Goal: Task Accomplishment & Management: Use online tool/utility

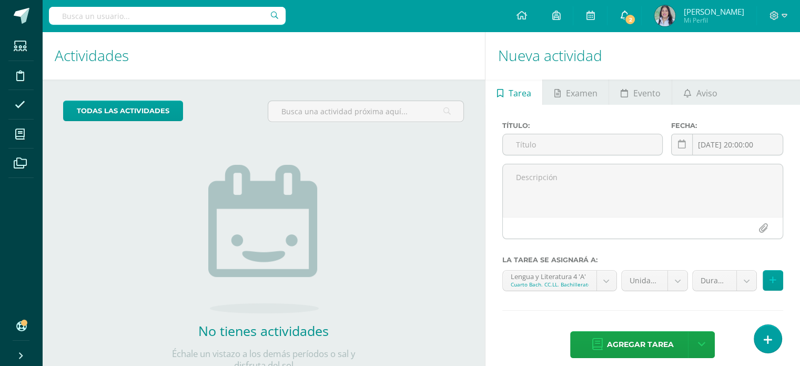
click at [633, 21] on span "2" at bounding box center [631, 20] width 12 height 12
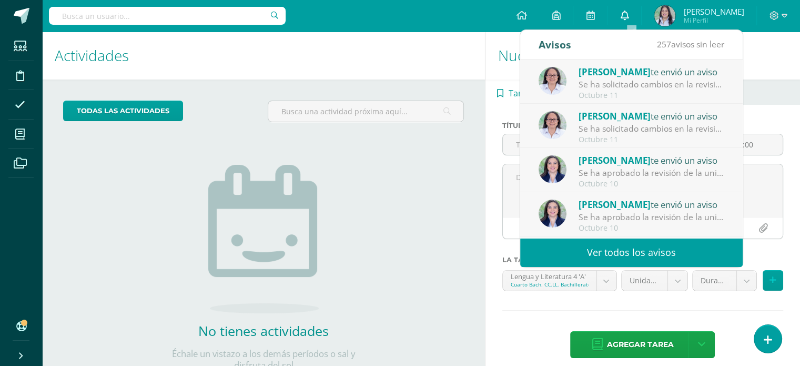
click at [629, 21] on span at bounding box center [624, 16] width 8 height 12
click at [128, 19] on input "text" at bounding box center [167, 16] width 237 height 18
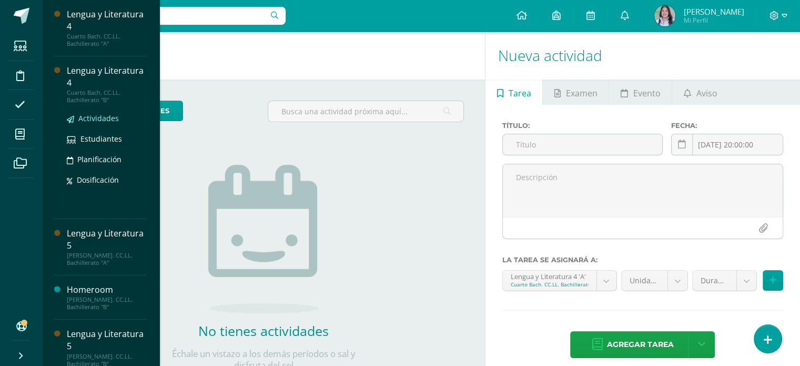
click at [107, 115] on span "Actividades" at bounding box center [98, 118] width 41 height 10
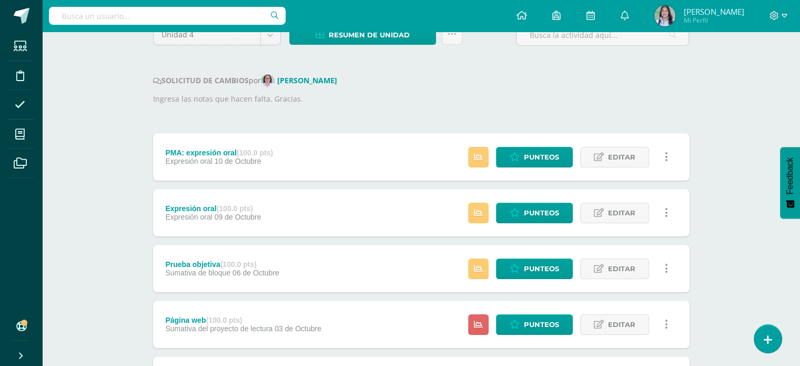
scroll to position [179, 0]
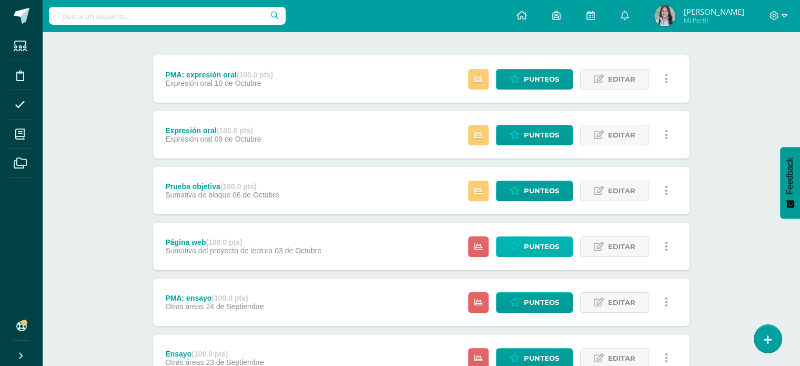
click at [536, 246] on span "Punteos" at bounding box center [541, 246] width 35 height 19
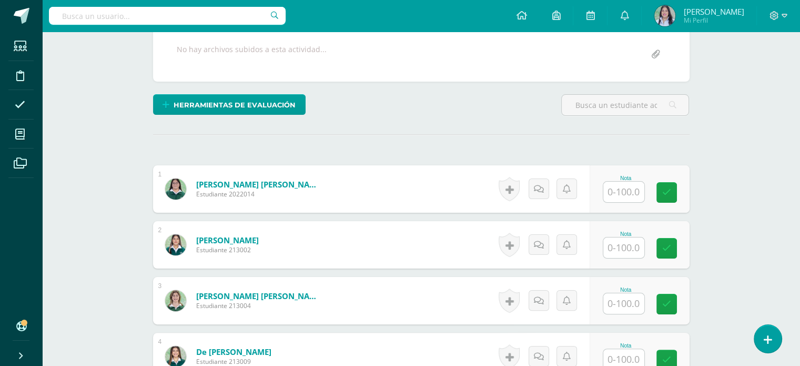
scroll to position [209, 0]
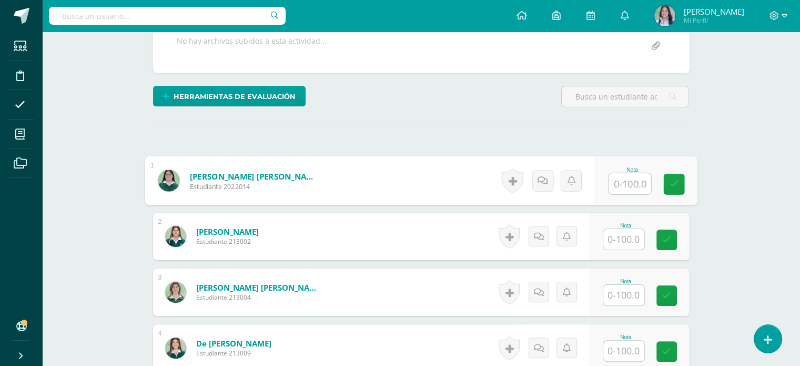
click at [621, 178] on input "text" at bounding box center [630, 183] width 42 height 21
type input "80"
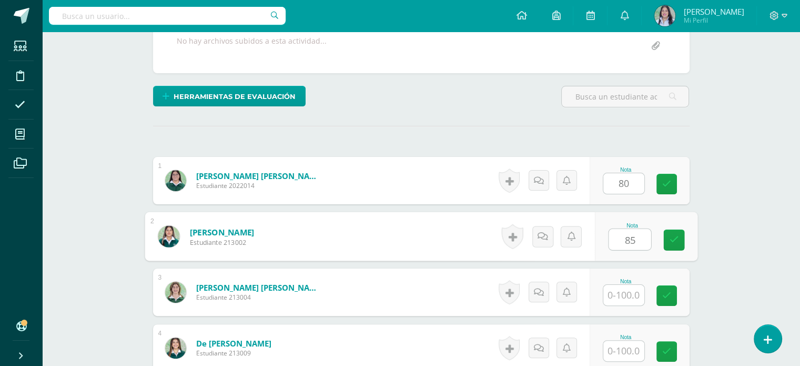
type input "85"
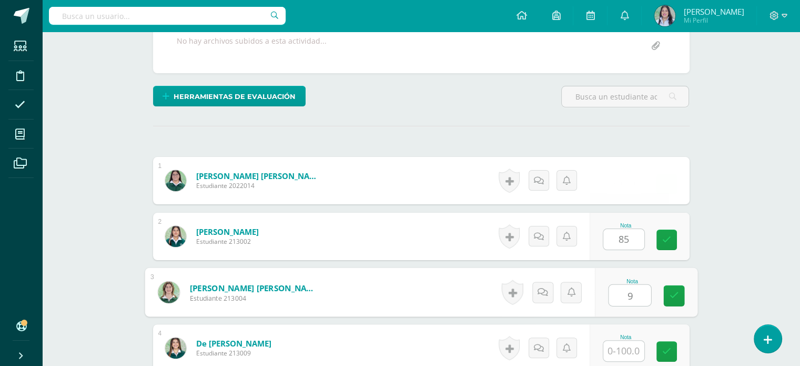
scroll to position [209, 0]
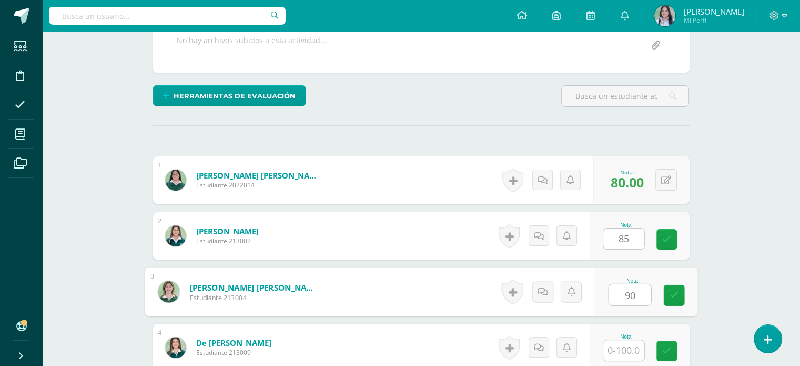
type input "90"
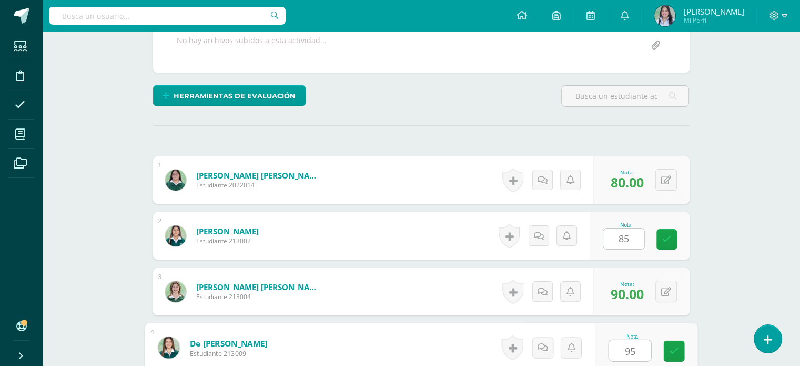
type input "95"
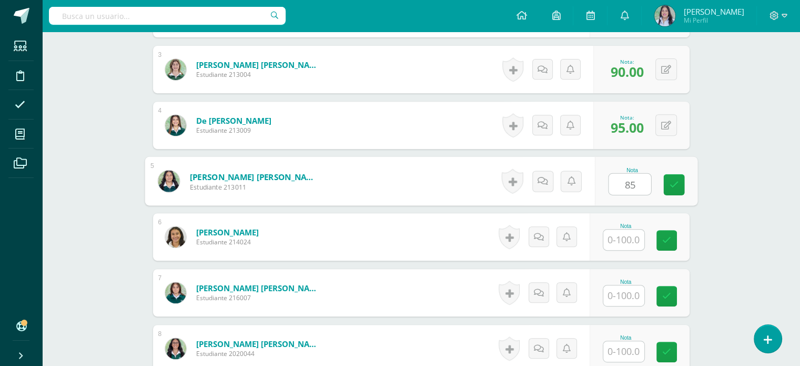
type input "85"
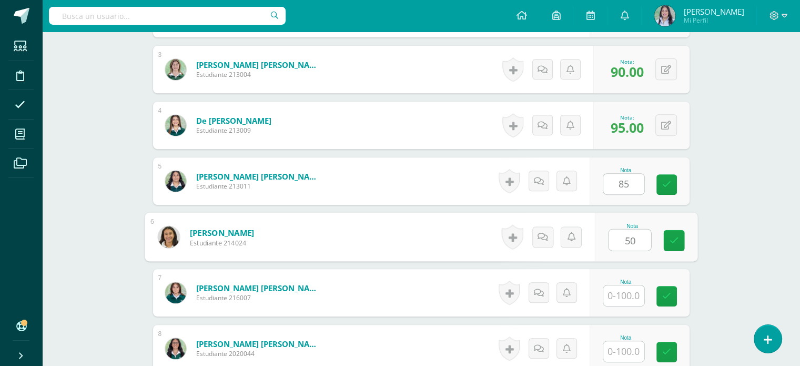
type input "50"
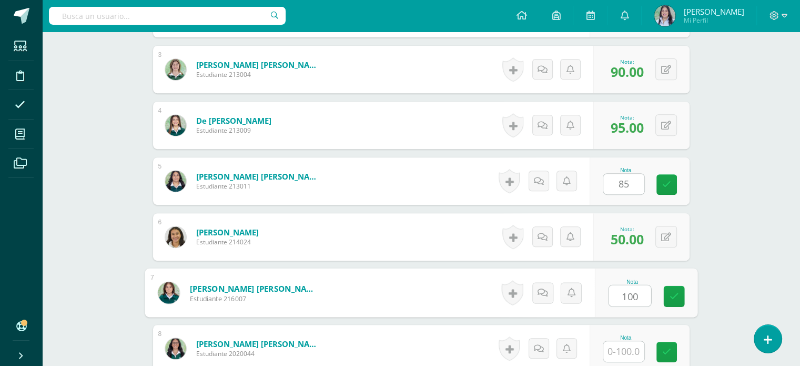
type input "100"
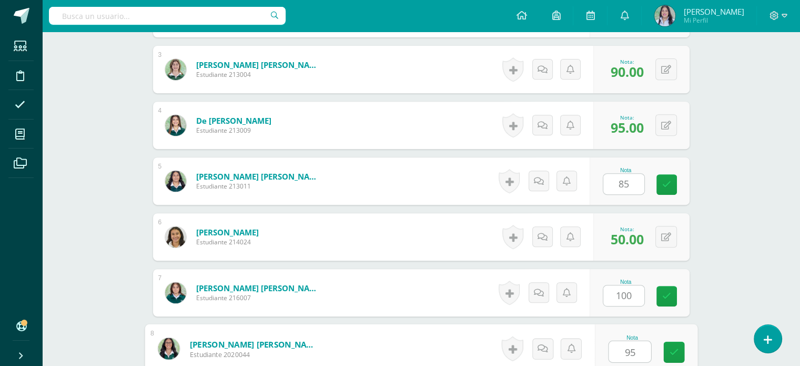
type input "95"
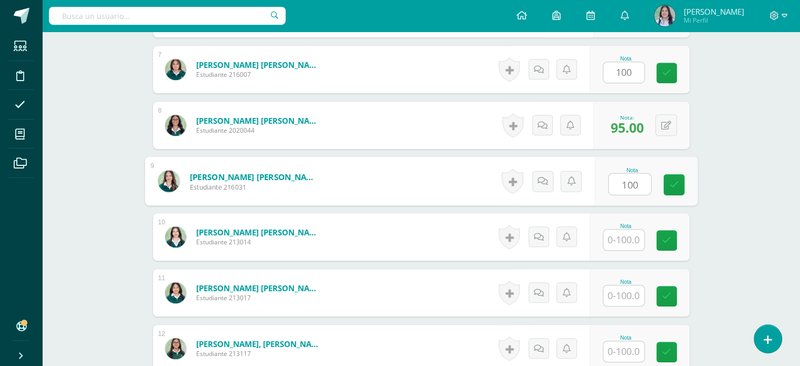
type input "100"
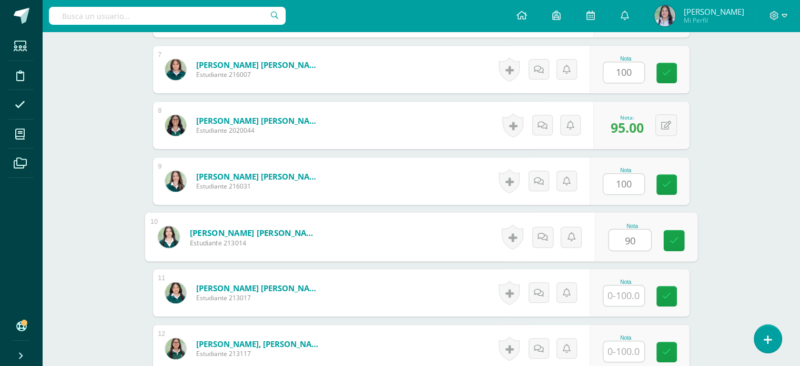
type input "90"
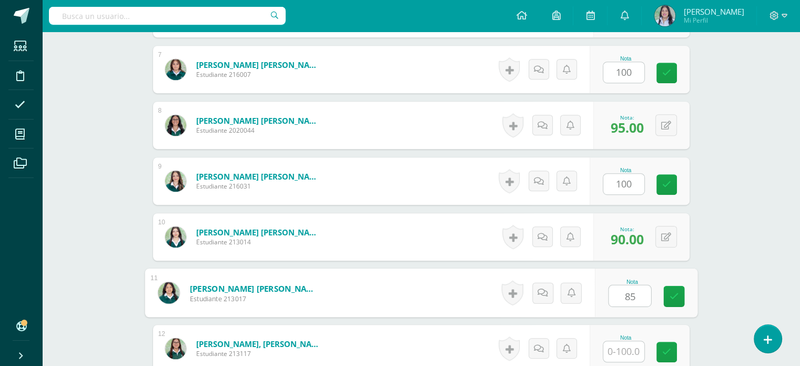
type input "85"
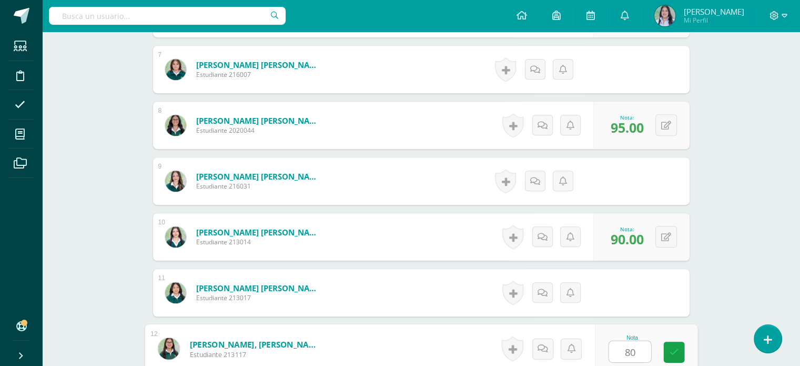
type input "80"
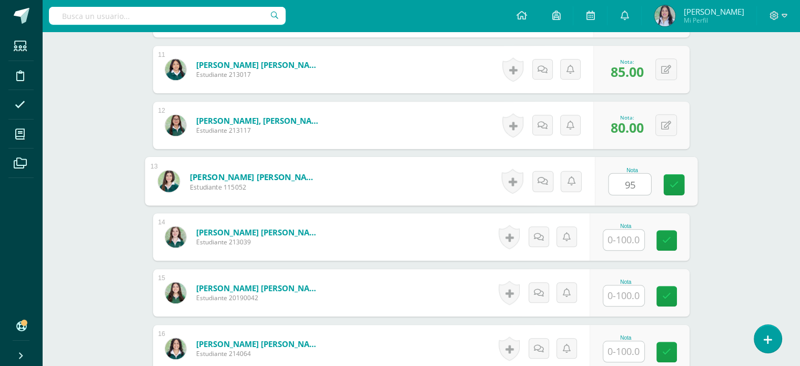
type input "95"
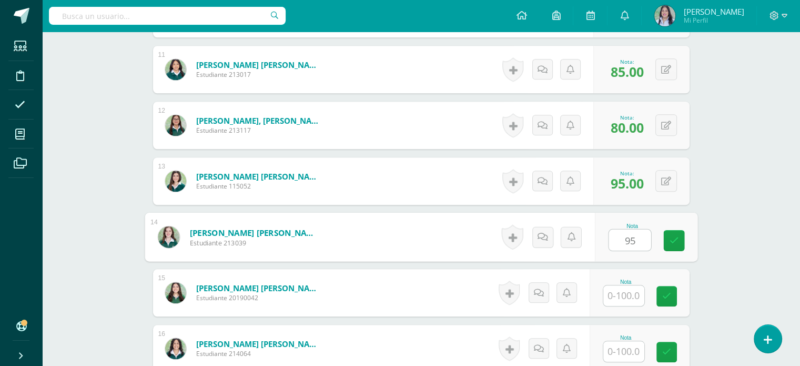
type input "95"
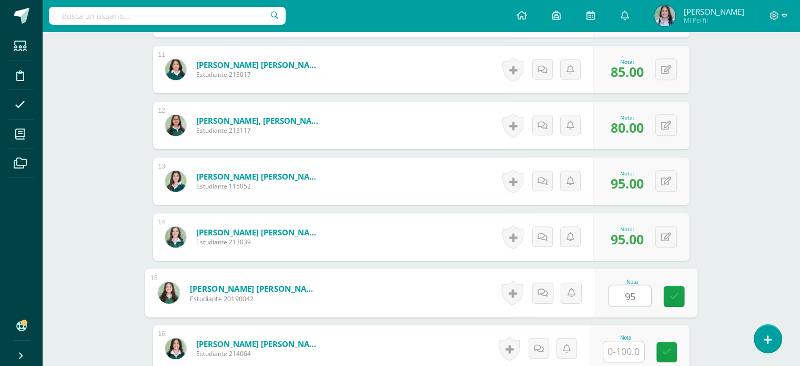
type input "95"
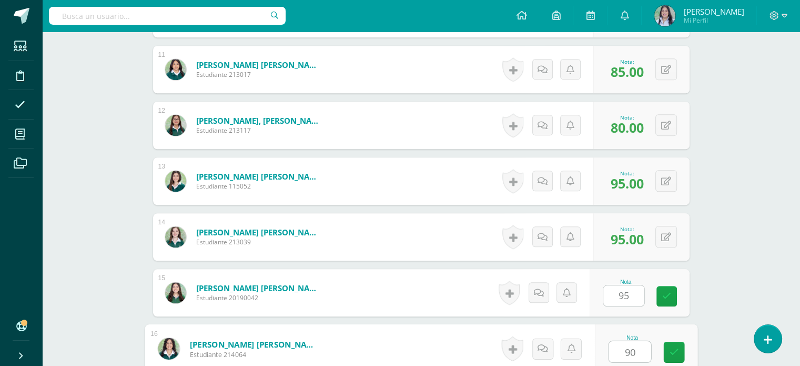
type input "90"
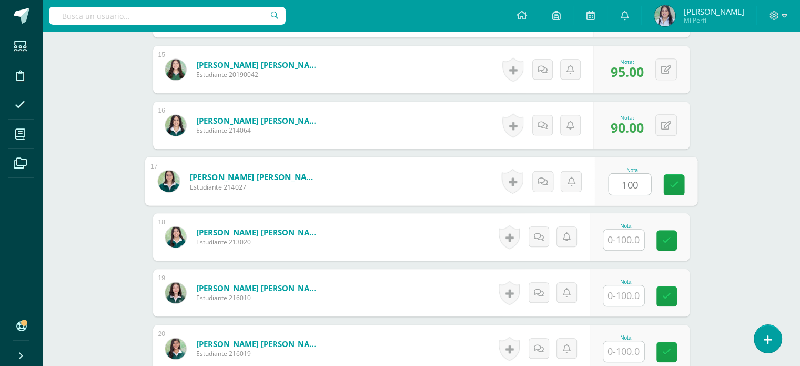
type input "100"
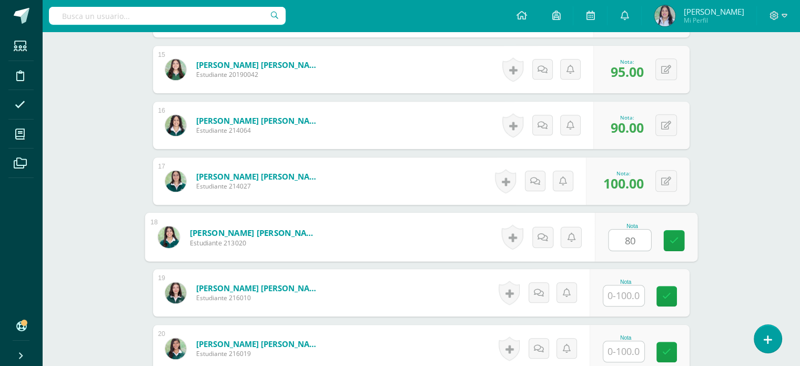
type input "80"
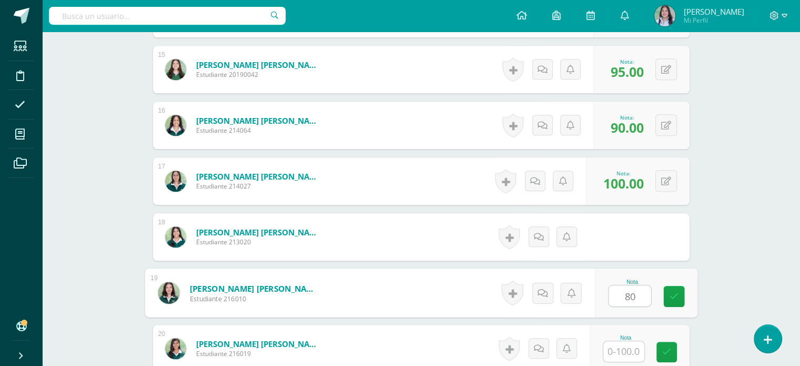
type input "80"
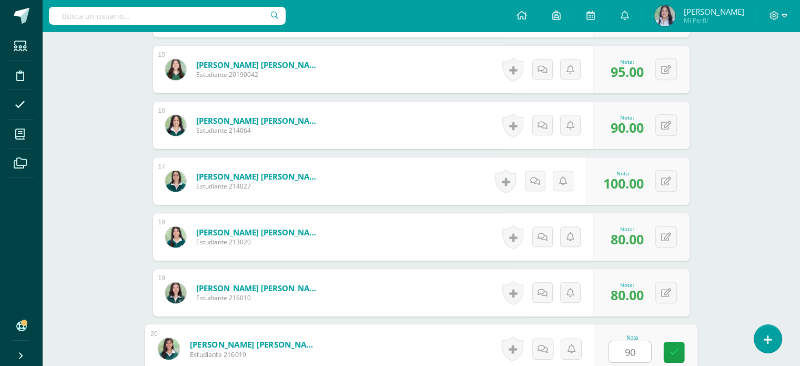
type input "90"
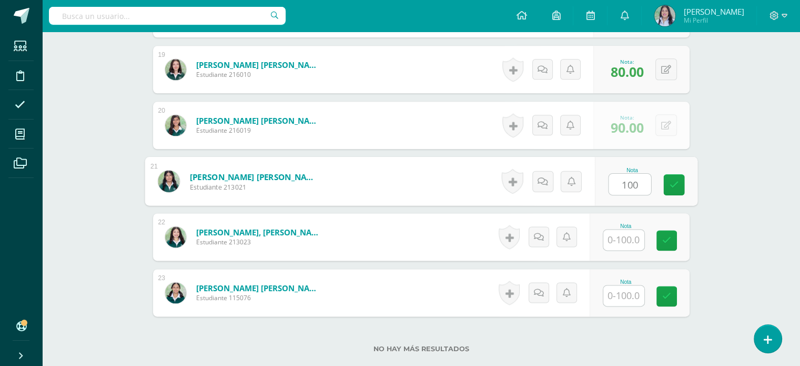
type input "100"
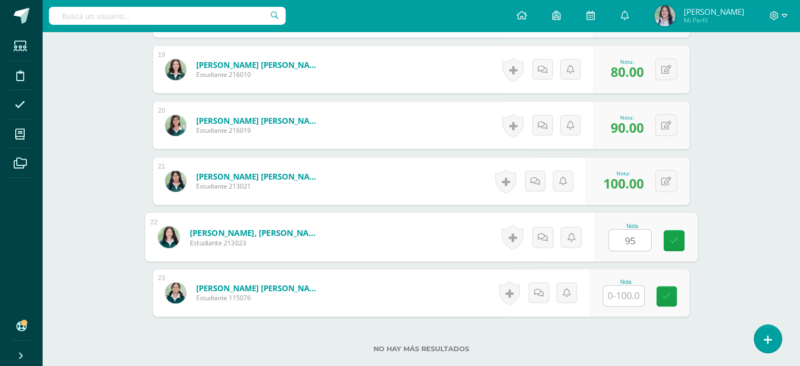
type input "95"
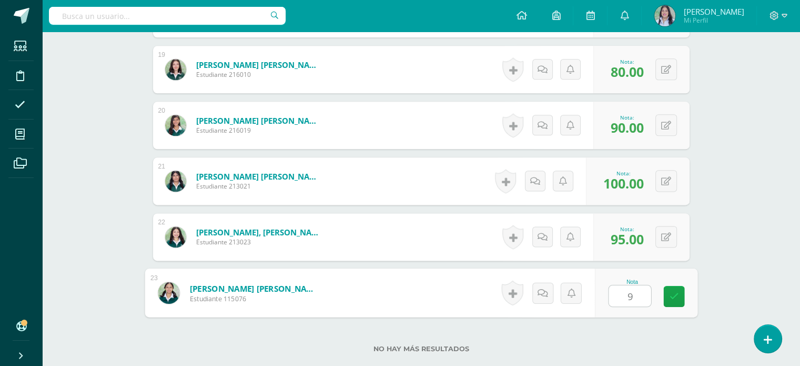
type input "95"
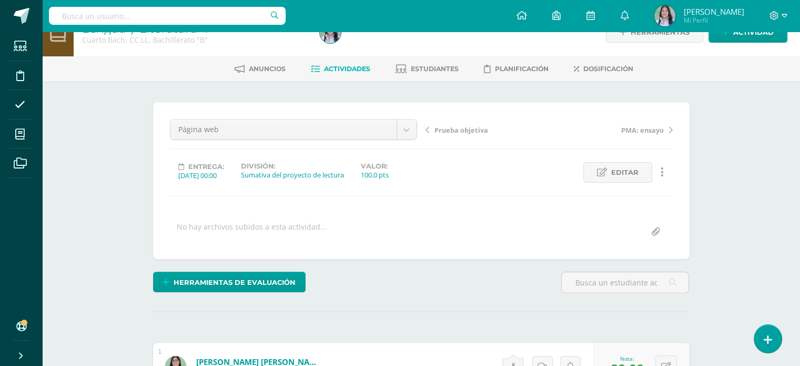
scroll to position [0, 0]
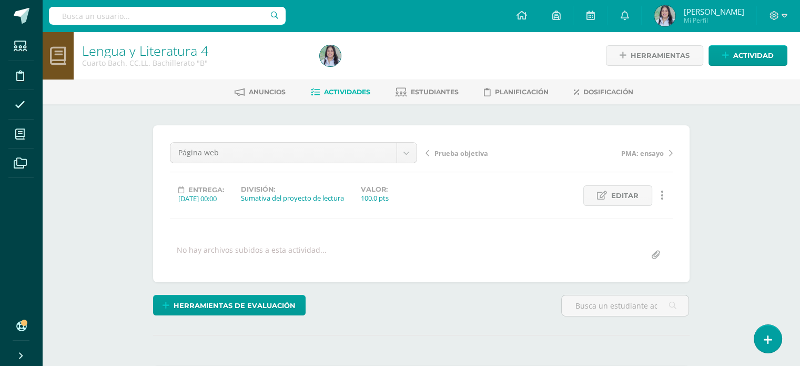
click at [351, 92] on span "Actividades" at bounding box center [347, 92] width 46 height 8
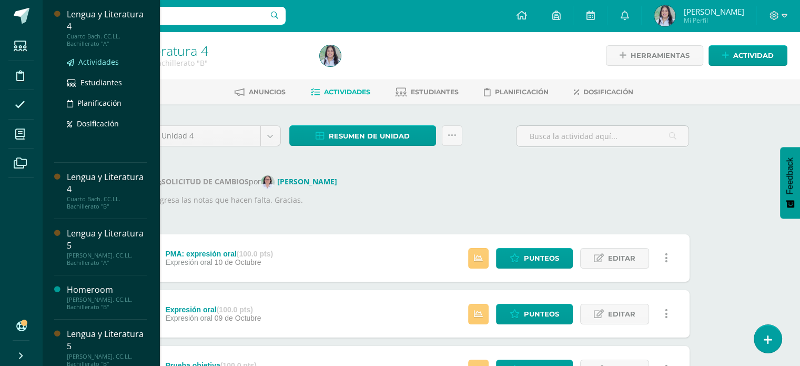
click at [90, 60] on span "Actividades" at bounding box center [98, 62] width 41 height 10
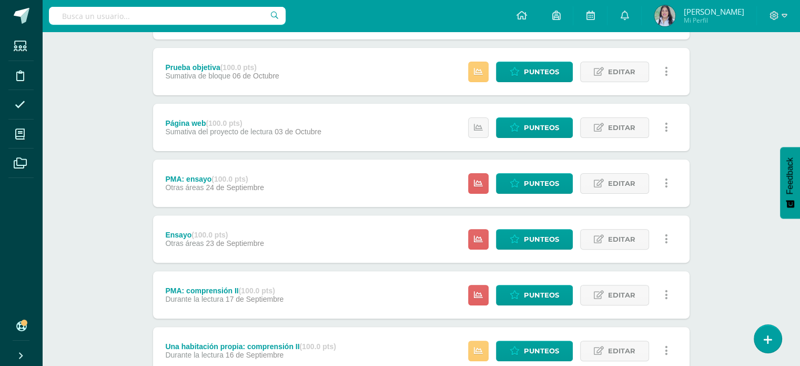
scroll to position [297, 0]
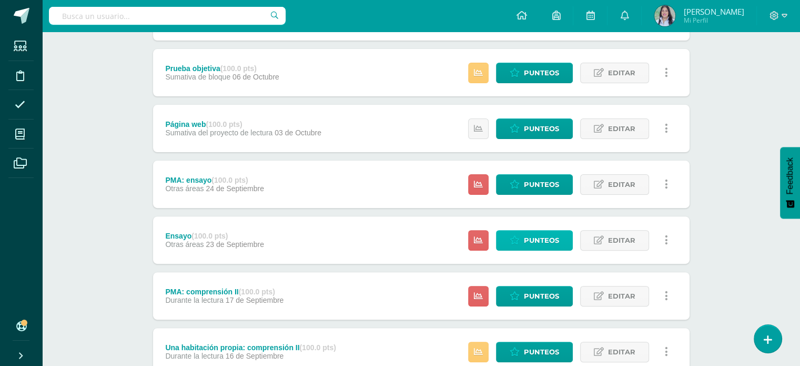
click at [532, 236] on span "Punteos" at bounding box center [541, 239] width 35 height 19
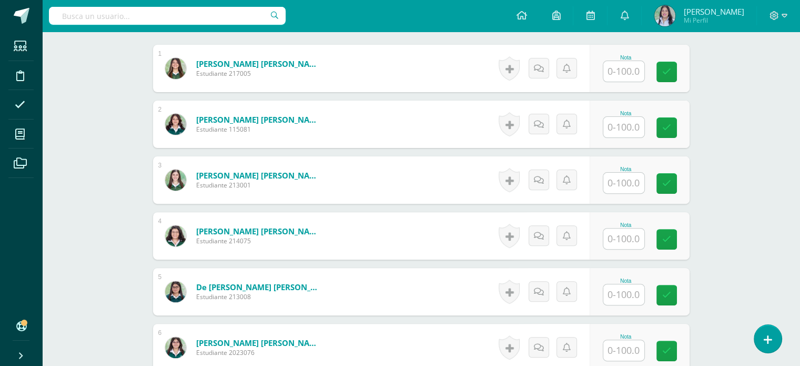
scroll to position [321, 0]
click at [635, 64] on input "text" at bounding box center [630, 71] width 42 height 21
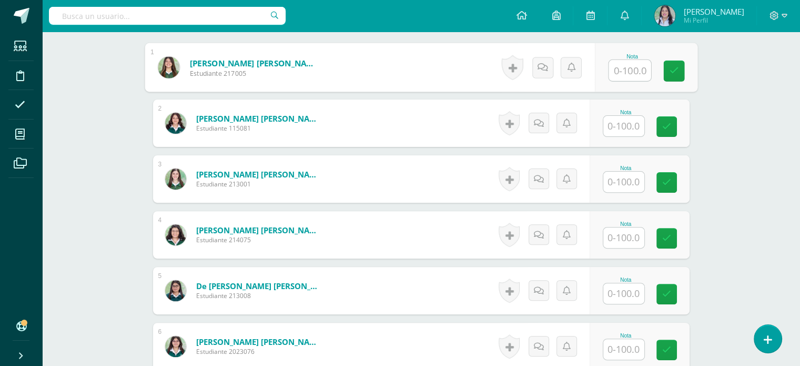
scroll to position [322, 0]
type input "86"
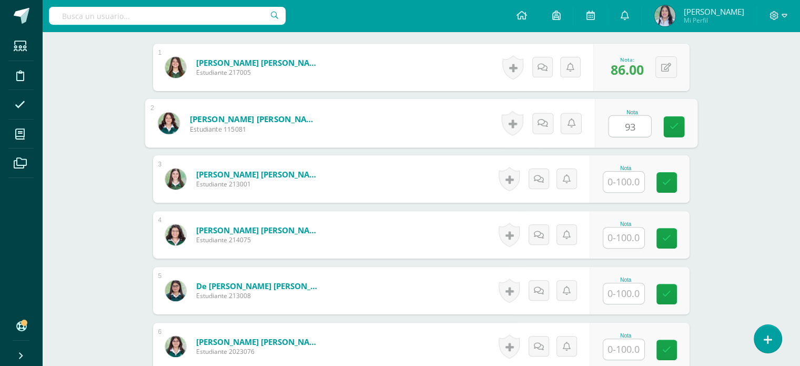
type input "93"
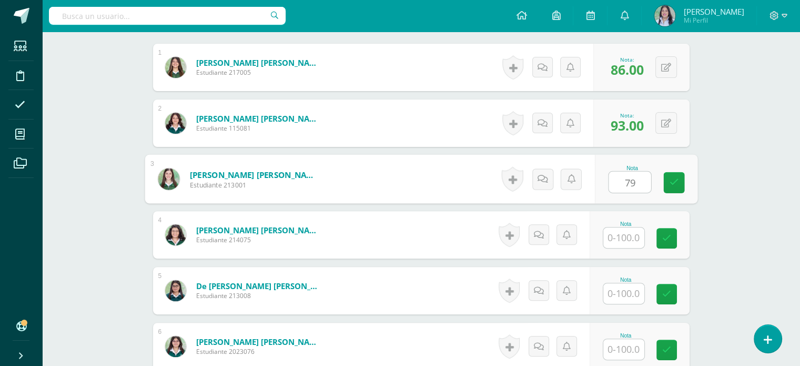
type input "79"
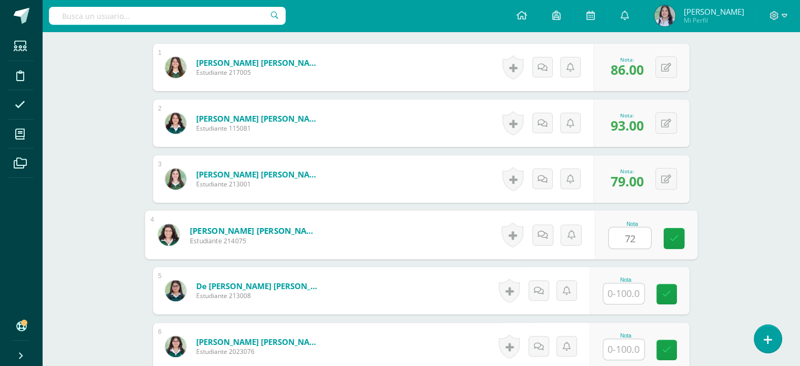
type input "72"
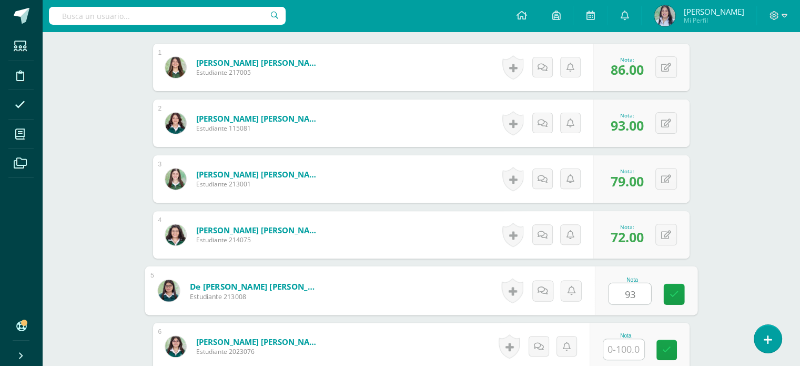
type input "93"
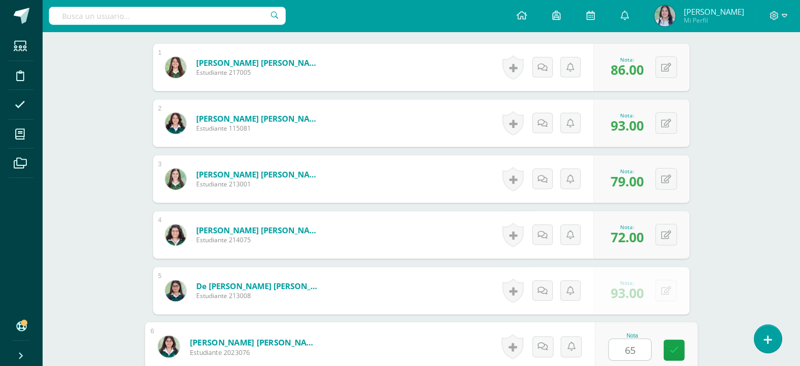
type input "65"
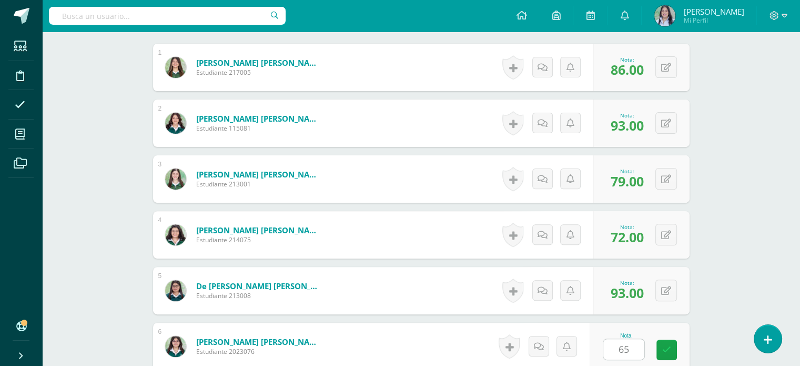
scroll to position [543, 0]
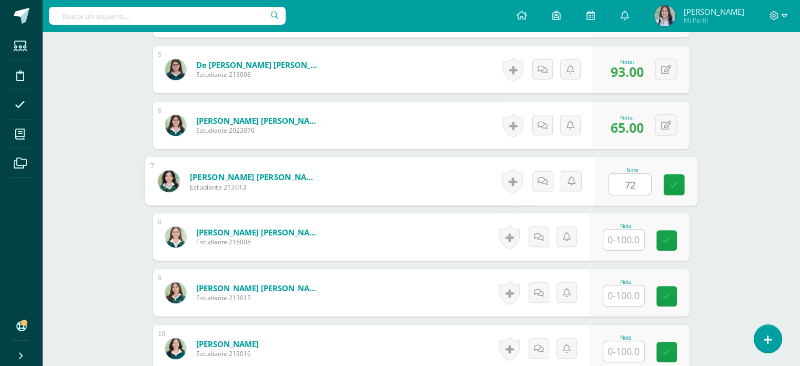
type input "72"
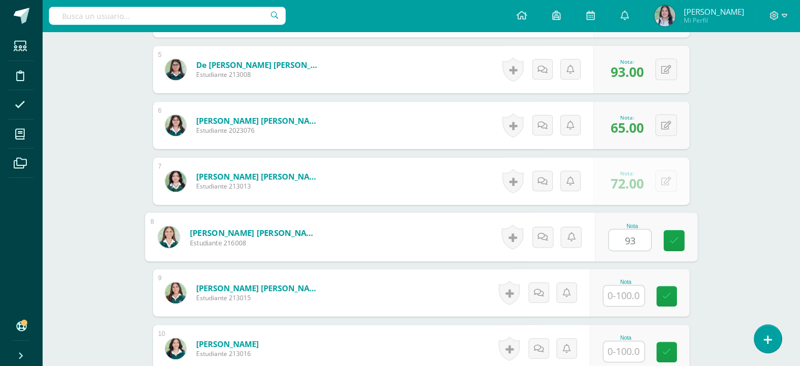
type input "93"
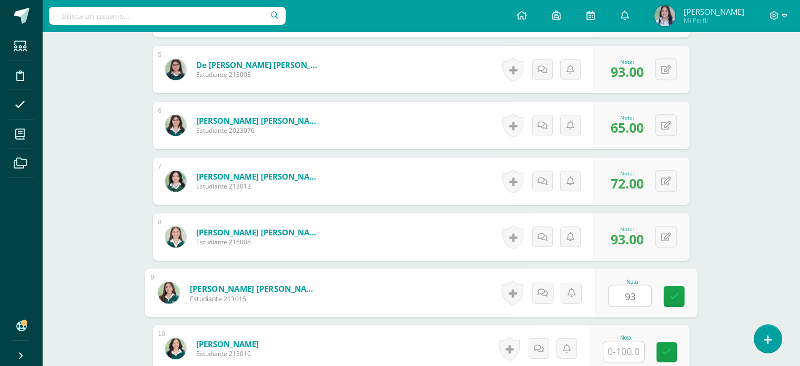
type input "93"
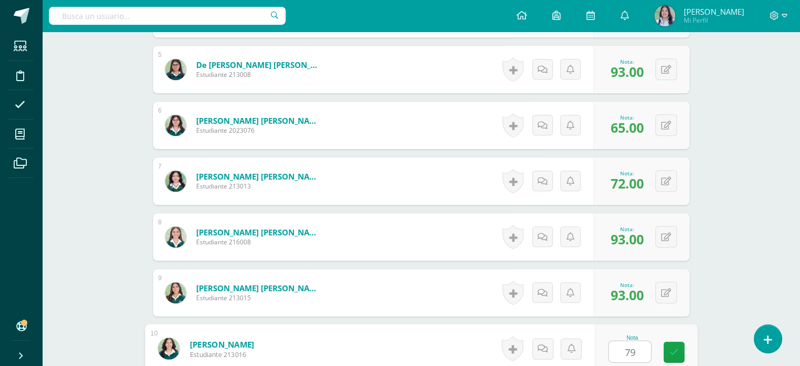
type input "79"
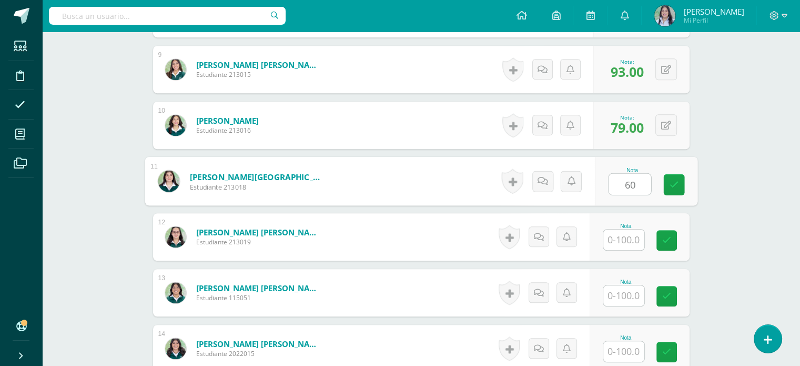
type input "60"
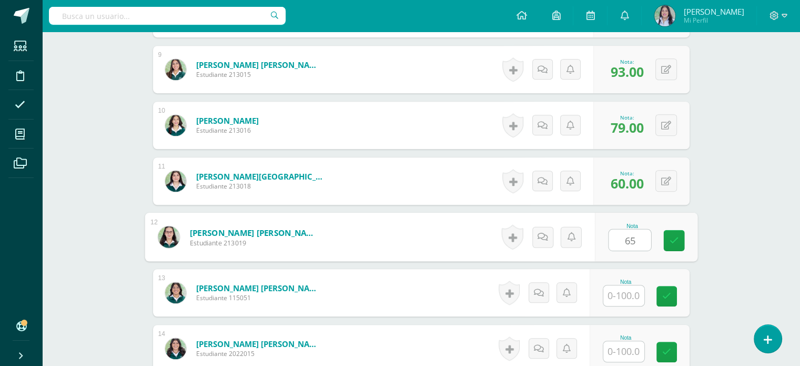
type input "65"
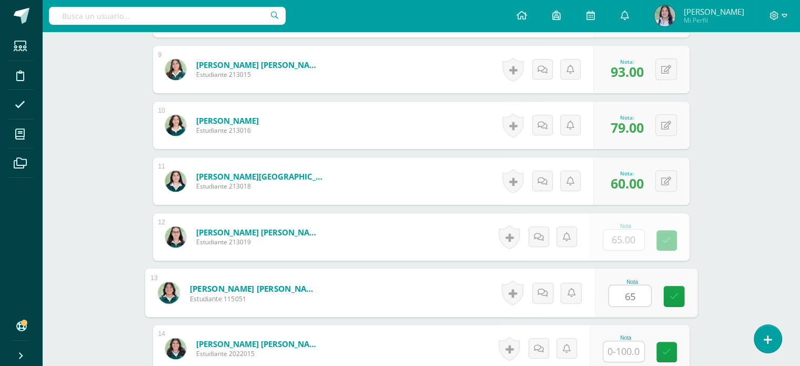
type input "65"
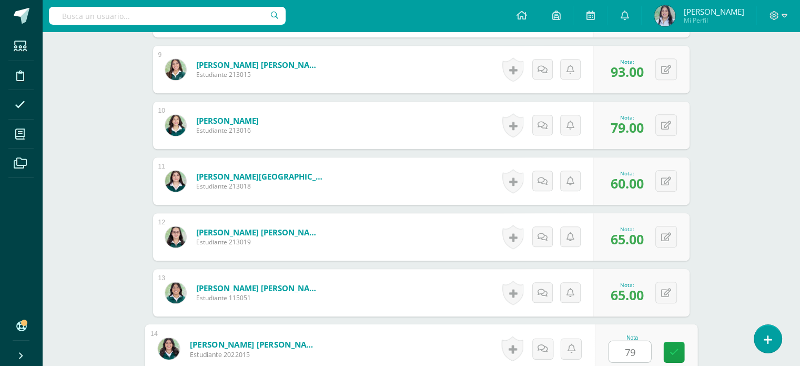
type input "79"
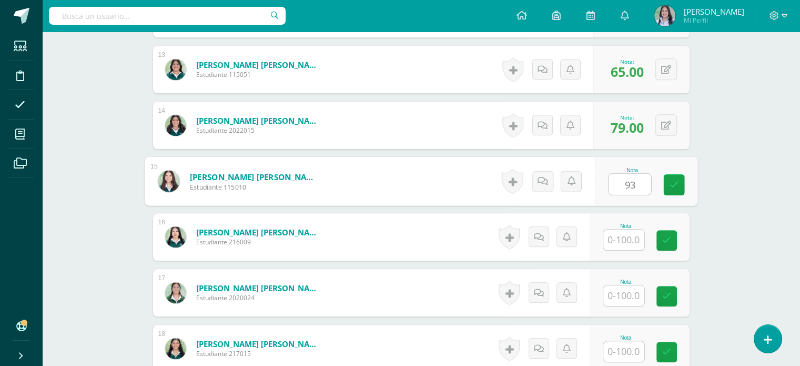
type input "93"
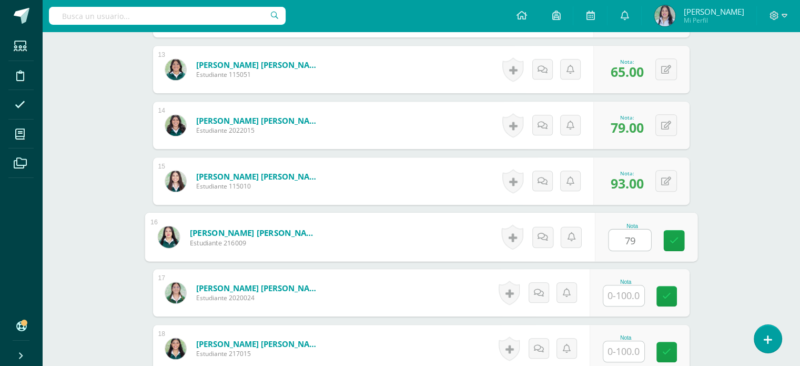
type input "79"
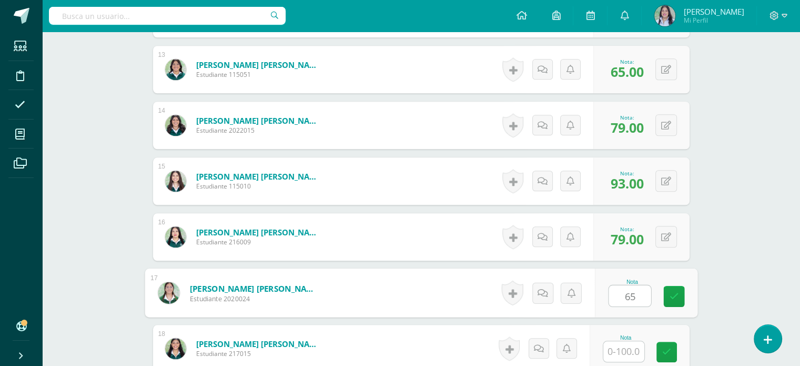
type input "65"
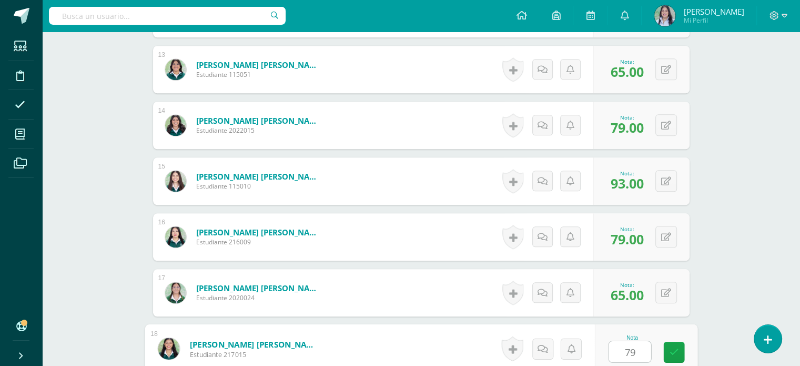
type input "79"
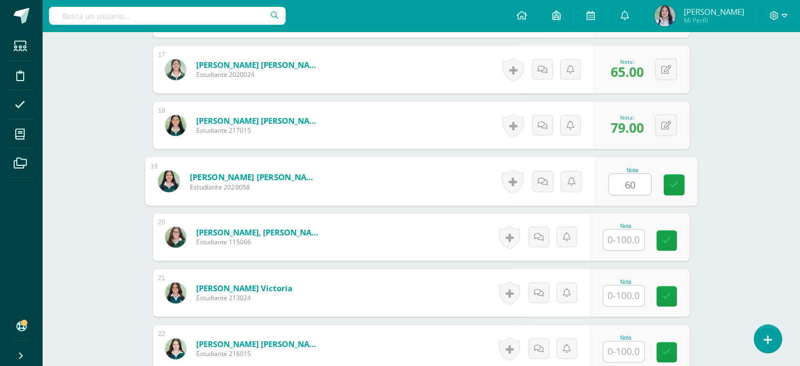
type input "60"
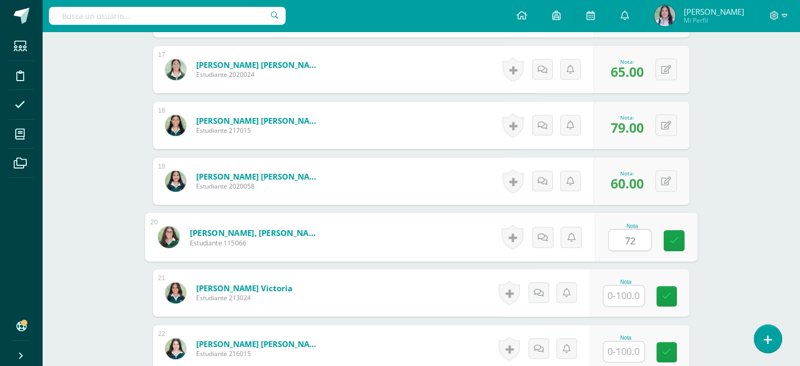
type input "72"
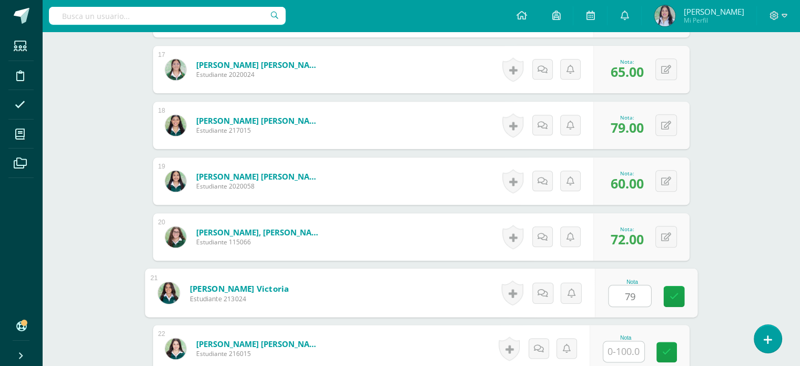
type input "79"
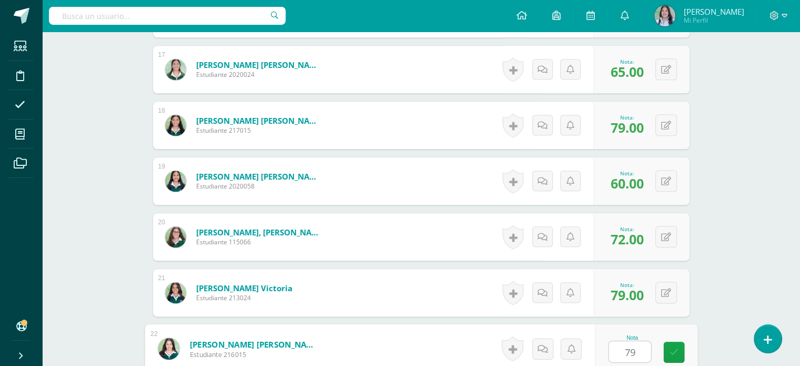
type input "79"
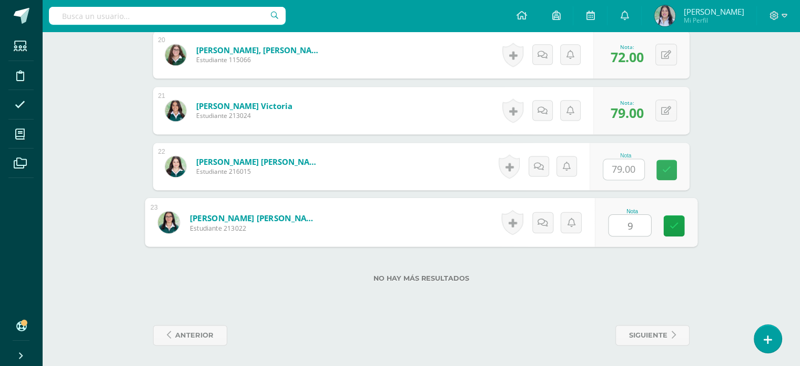
type input "93"
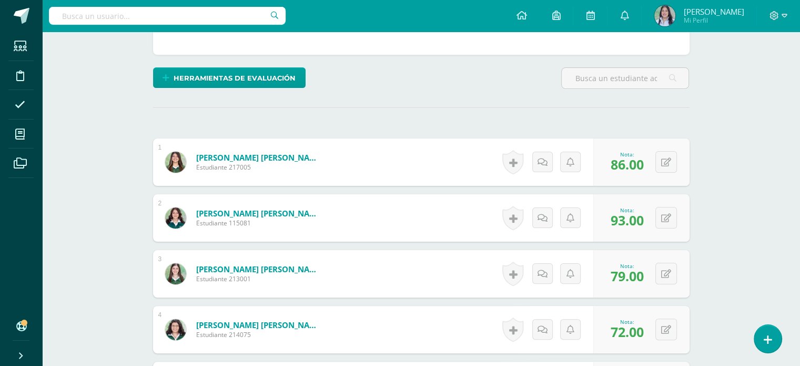
scroll to position [0, 0]
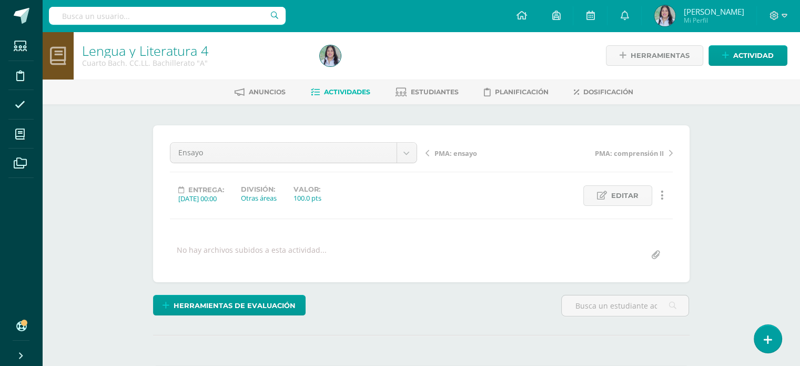
click at [349, 94] on span "Actividades" at bounding box center [347, 92] width 46 height 8
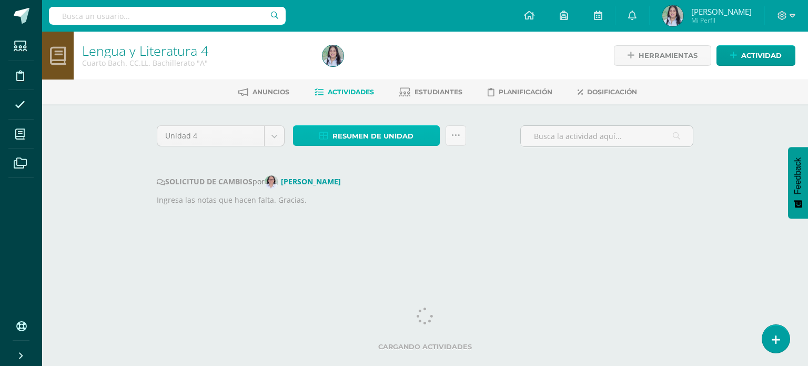
click at [379, 133] on span "Resumen de unidad" at bounding box center [373, 135] width 81 height 19
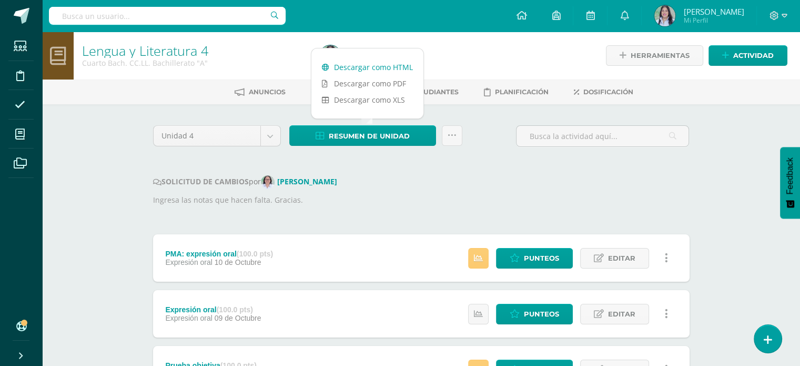
click at [364, 69] on link "Descargar como HTML" at bounding box center [367, 67] width 112 height 16
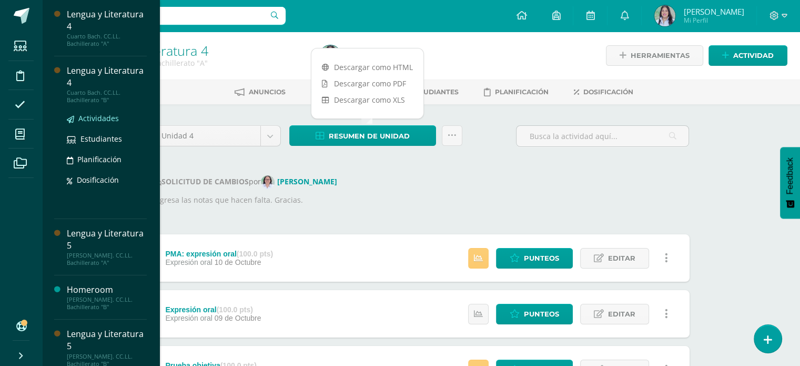
click at [100, 118] on span "Actividades" at bounding box center [98, 118] width 41 height 10
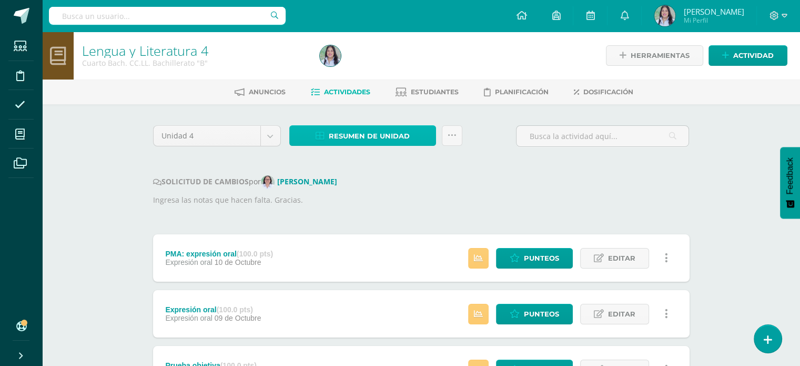
click at [405, 143] on span "Resumen de unidad" at bounding box center [369, 135] width 81 height 19
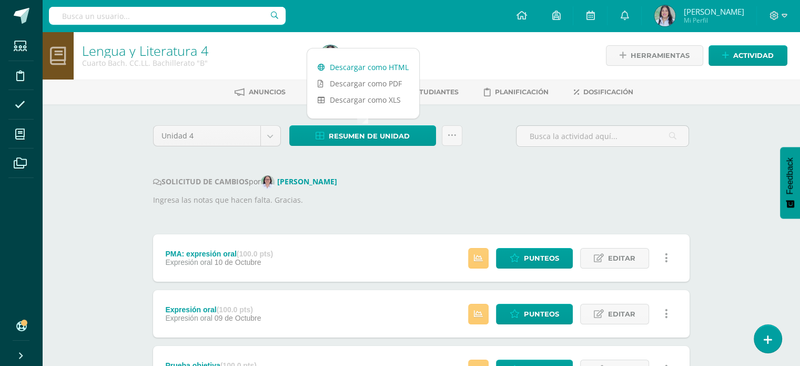
click at [385, 68] on link "Descargar como HTML" at bounding box center [363, 67] width 112 height 16
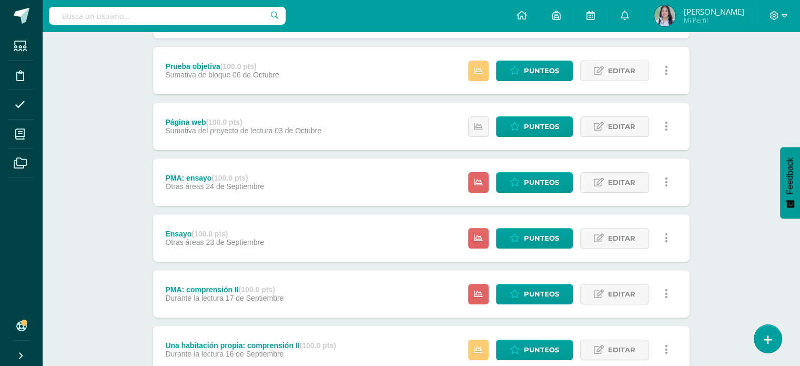
scroll to position [318, 0]
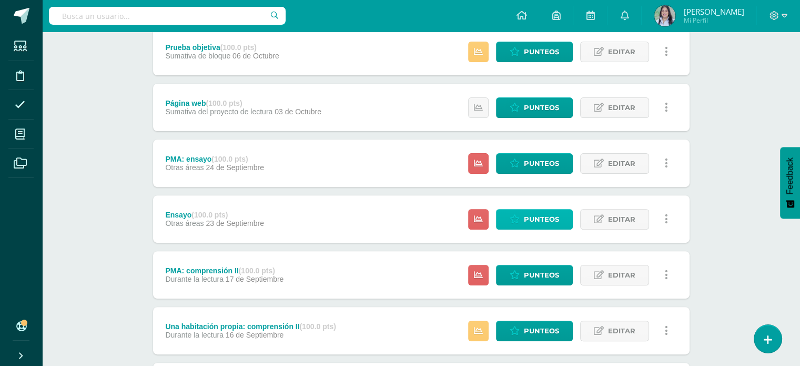
click at [530, 214] on span "Punteos" at bounding box center [541, 218] width 35 height 19
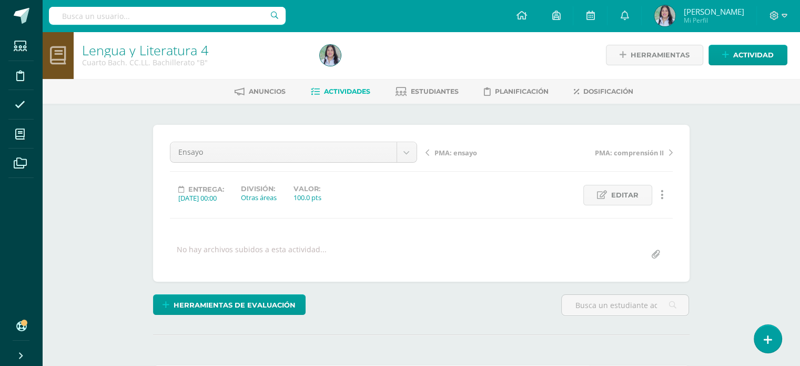
scroll to position [1, 0]
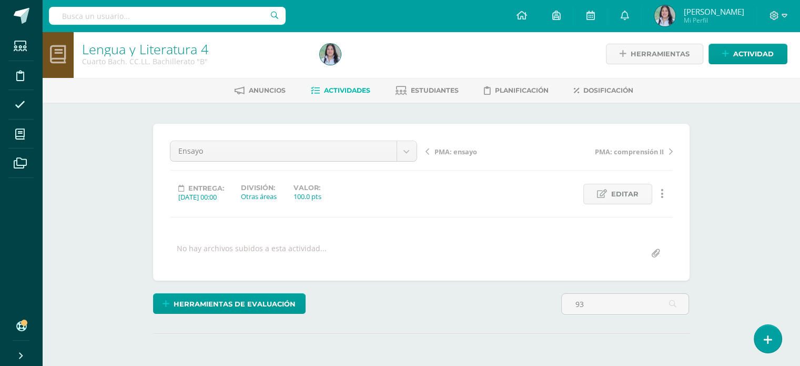
type input "9"
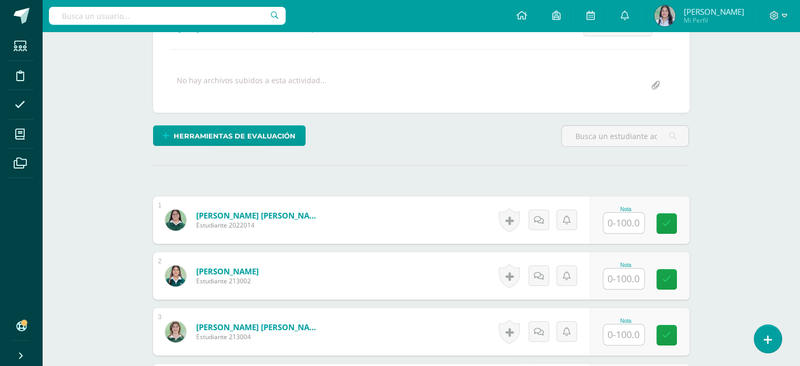
scroll to position [168, 0]
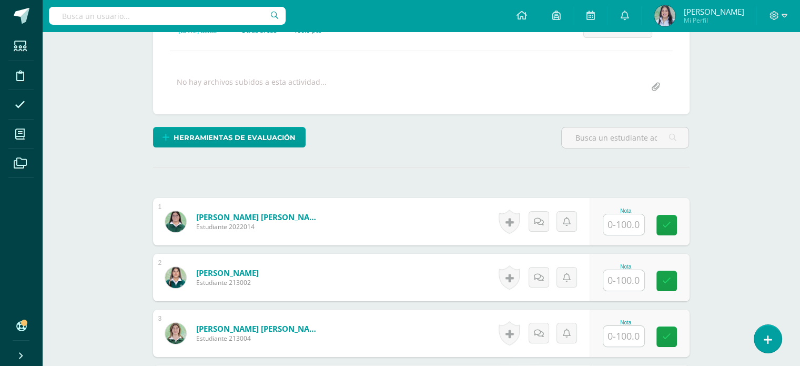
click at [627, 223] on input "text" at bounding box center [624, 224] width 41 height 21
type input "93"
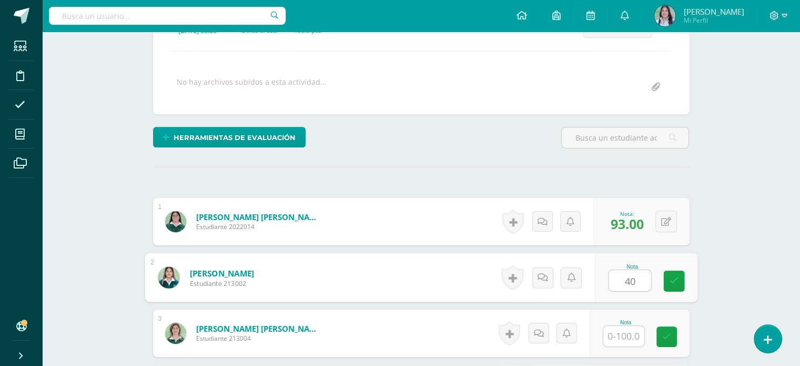
type input "40"
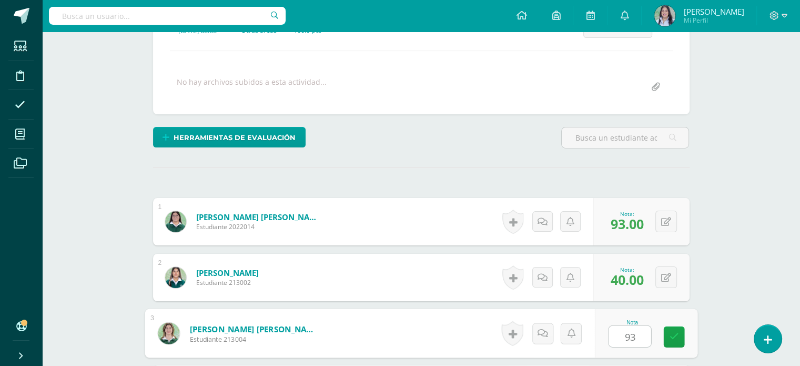
type input "93"
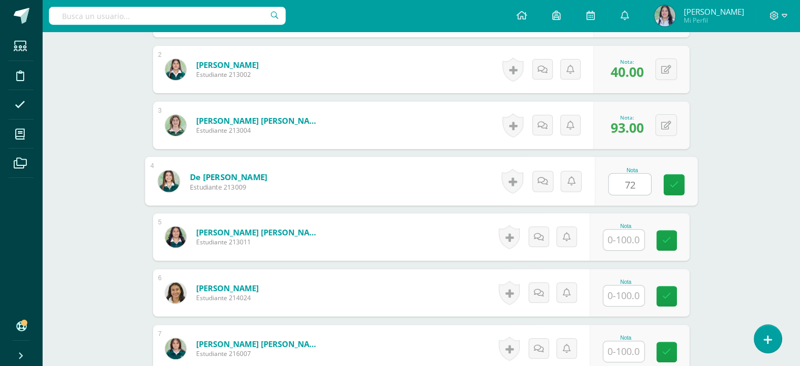
type input "72"
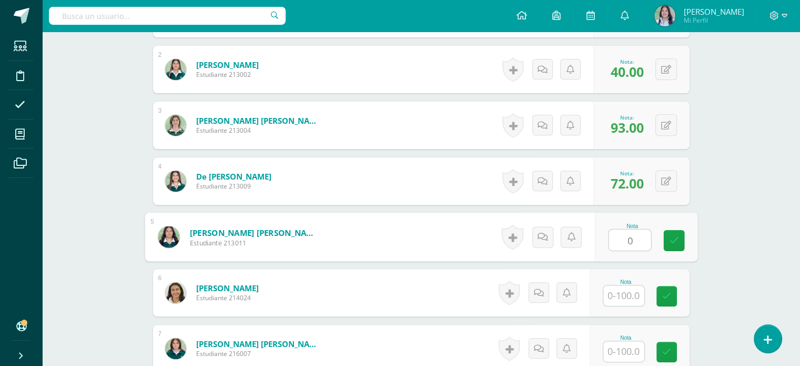
type input "0"
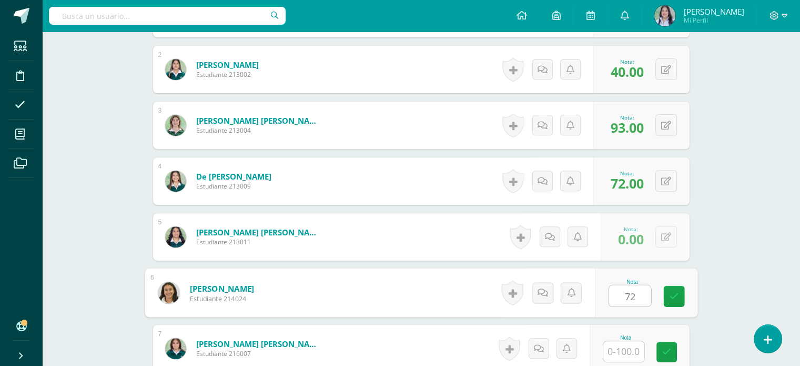
type input "72"
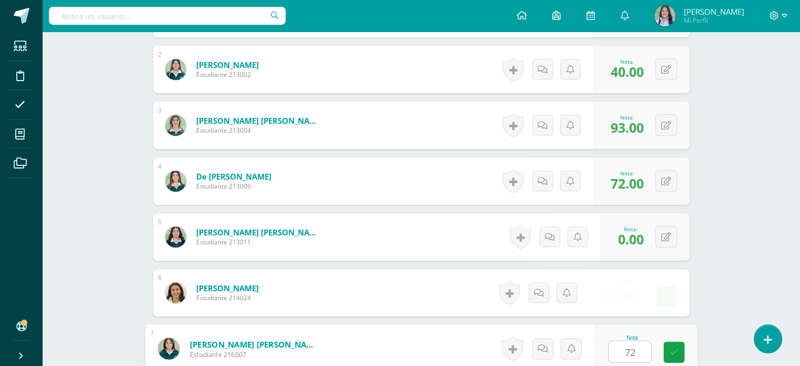
type input "72"
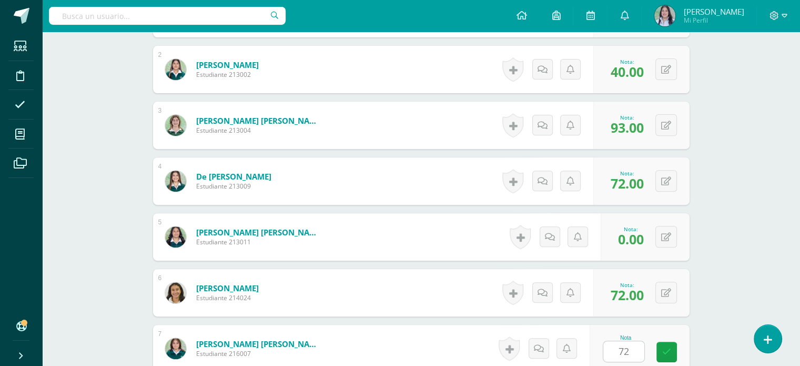
scroll to position [599, 0]
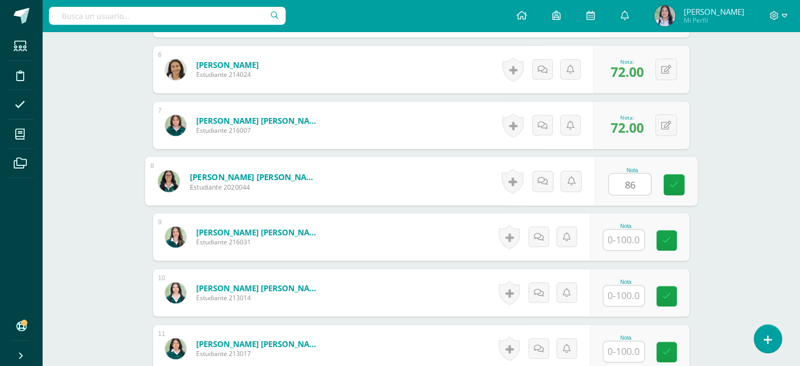
type input "86"
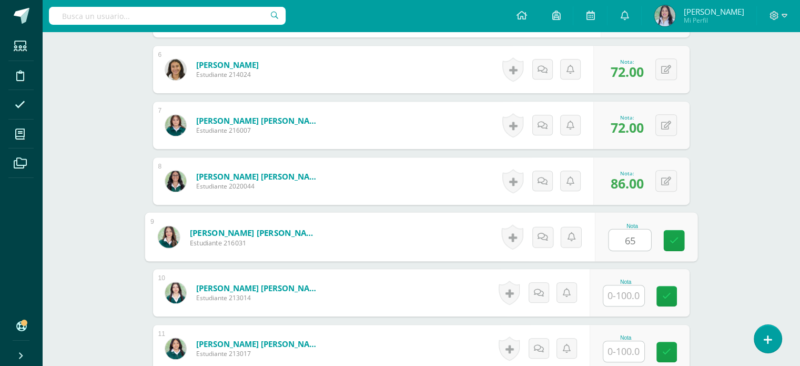
type input "65"
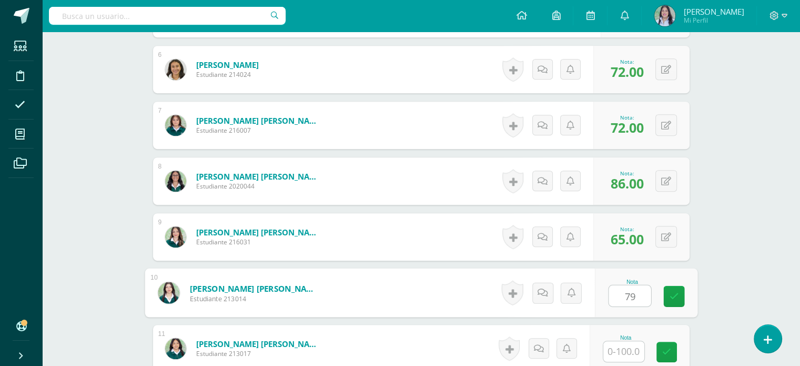
type input "79"
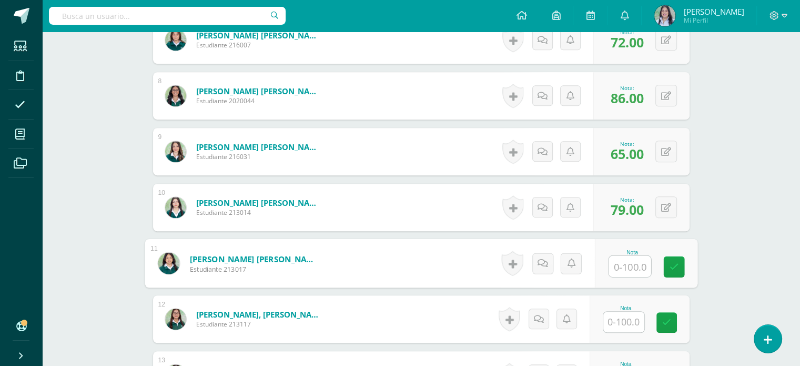
scroll to position [683, 0]
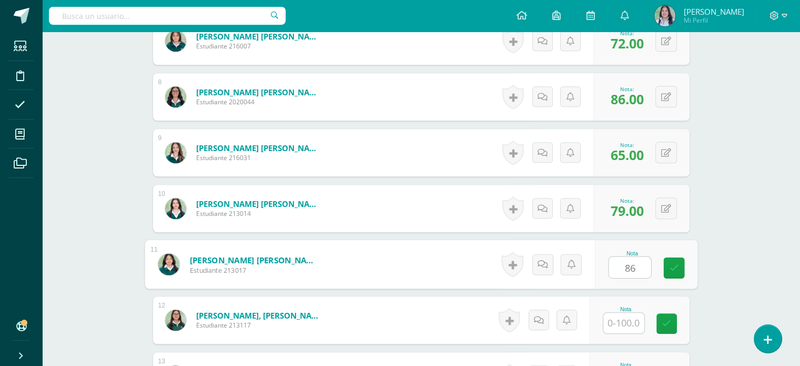
type input "86"
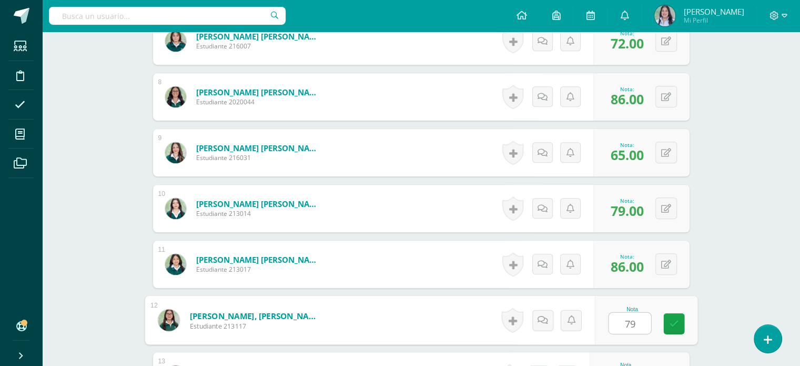
type input "79"
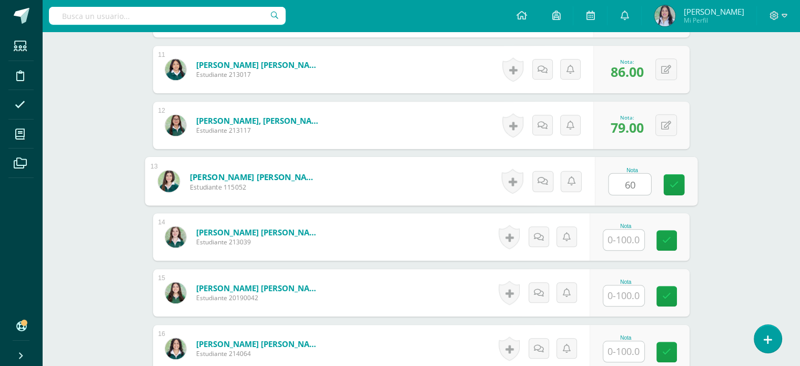
type input "60"
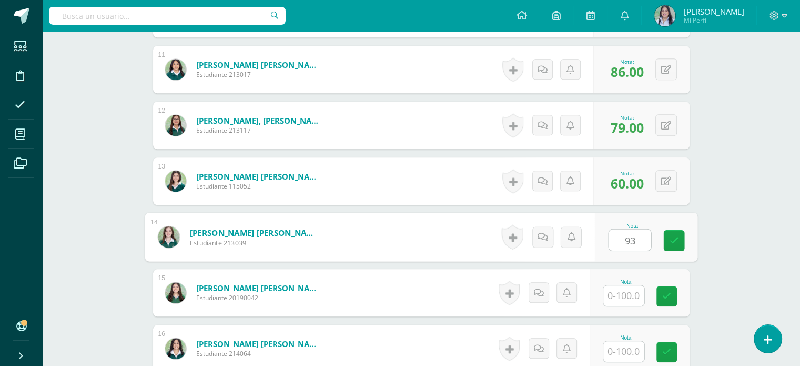
type input "93"
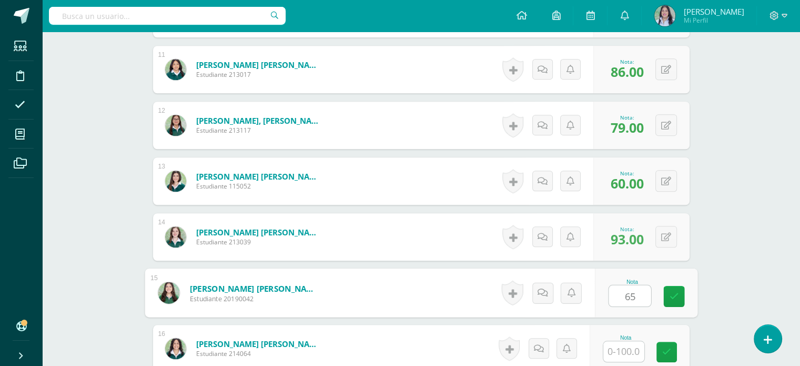
type input "65"
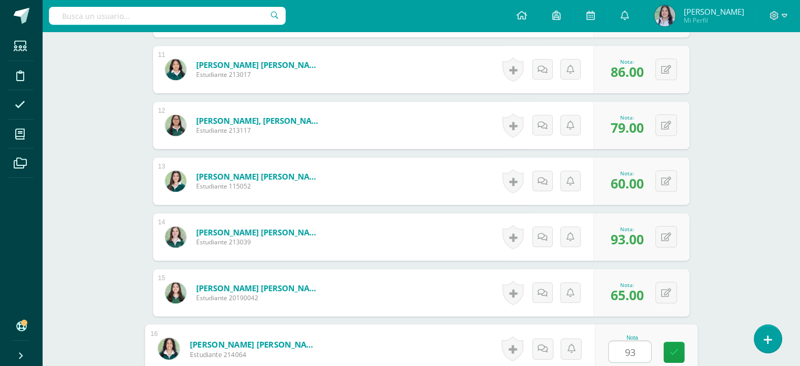
type input "93"
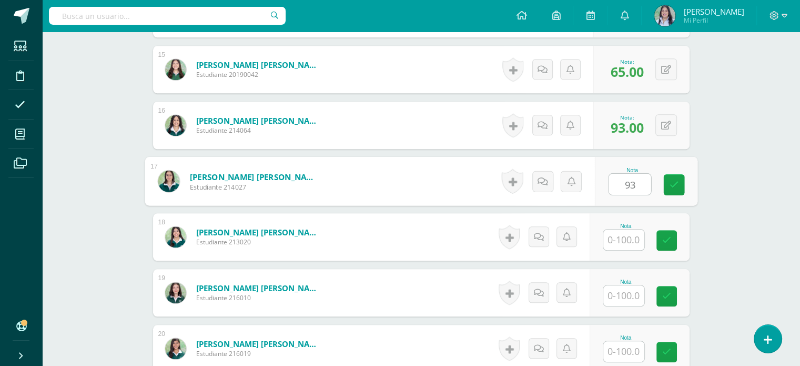
type input "93"
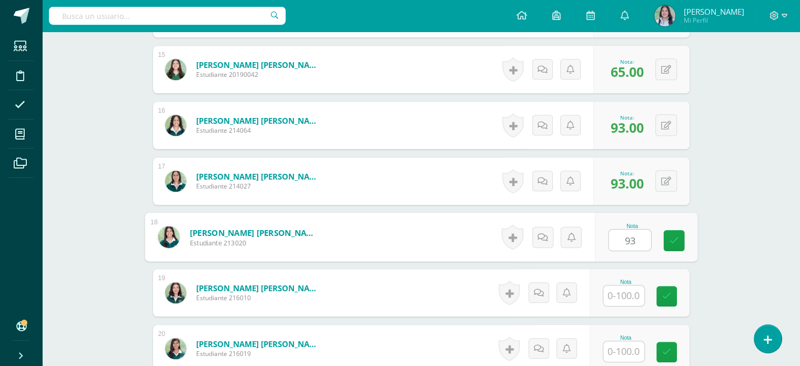
type input "93"
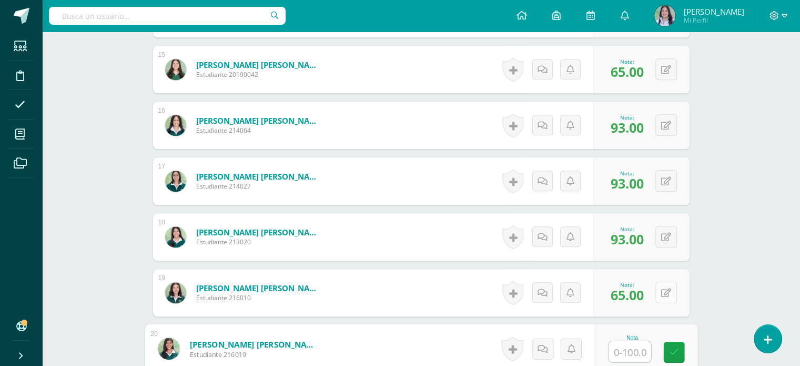
click at [667, 293] on button at bounding box center [667, 292] width 22 height 22
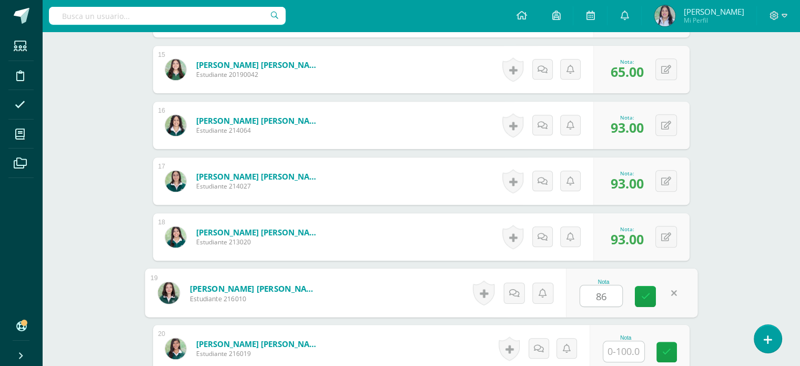
type input "86"
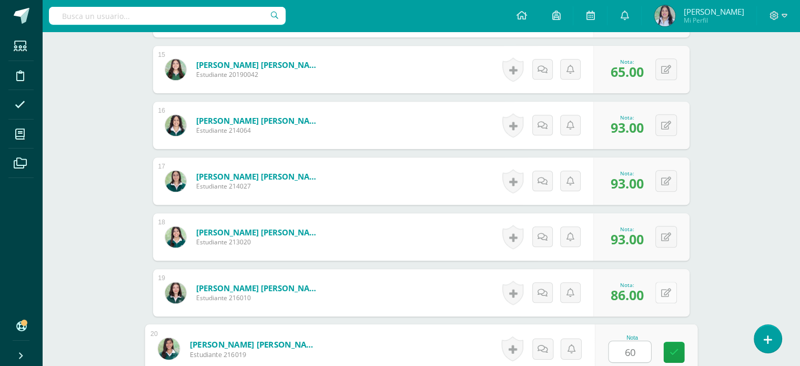
type input "60"
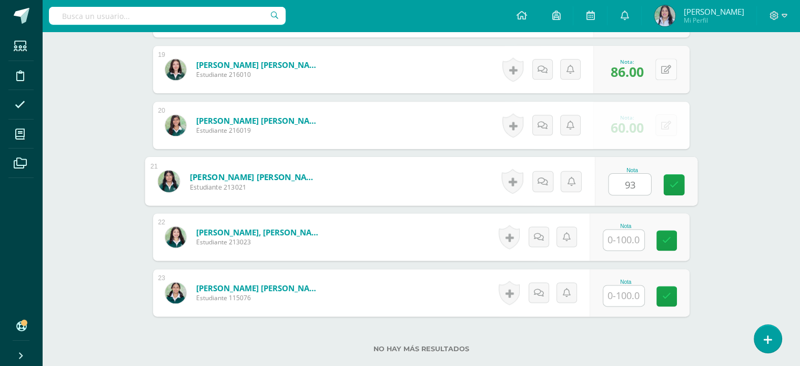
type input "93"
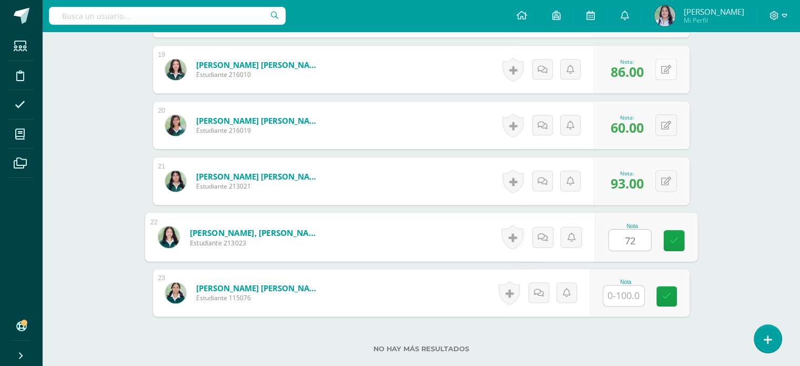
type input "72"
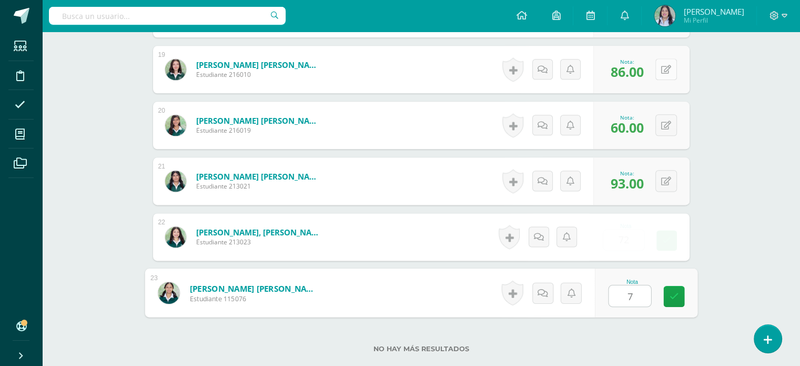
type input "79"
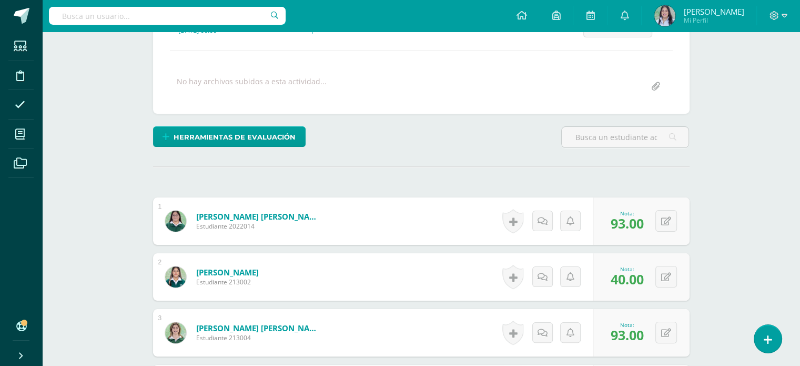
scroll to position [0, 0]
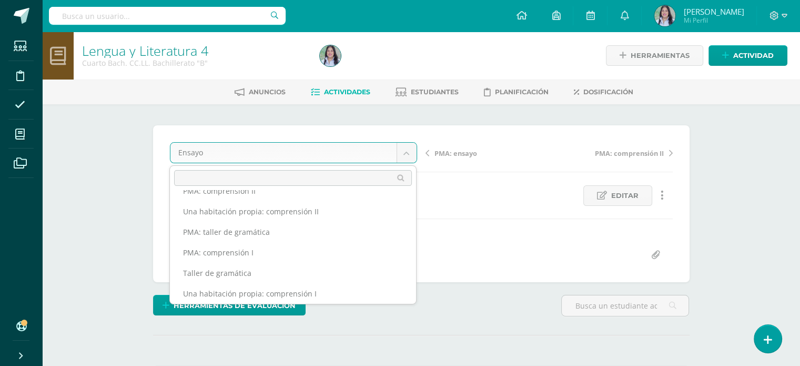
scroll to position [136, 0]
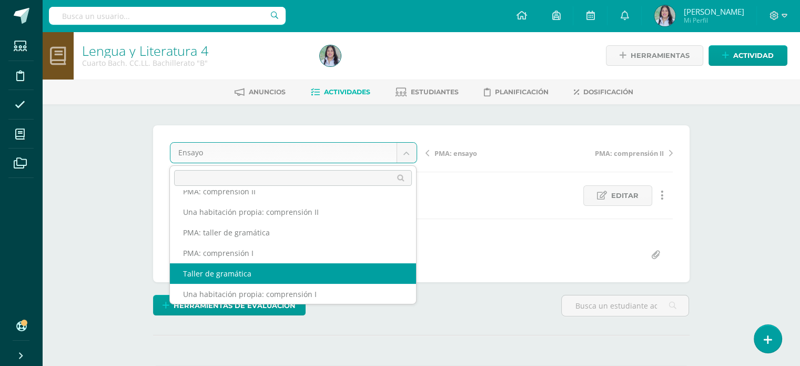
select select "/dashboard/teacher/grade-activity/263566/"
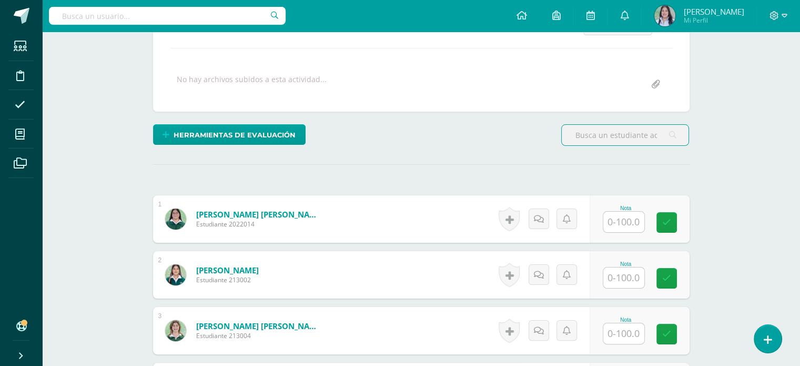
scroll to position [279, 0]
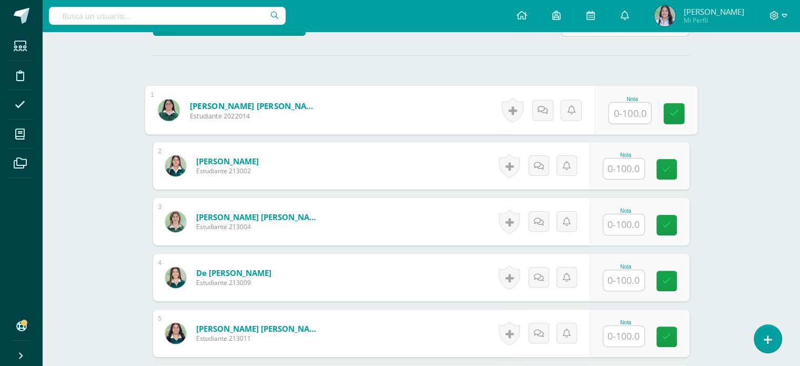
click at [633, 118] on input "text" at bounding box center [630, 113] width 42 height 21
type input "65"
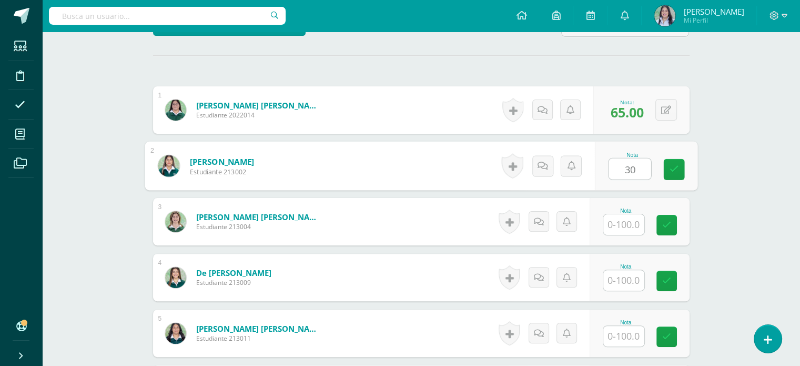
type input "30"
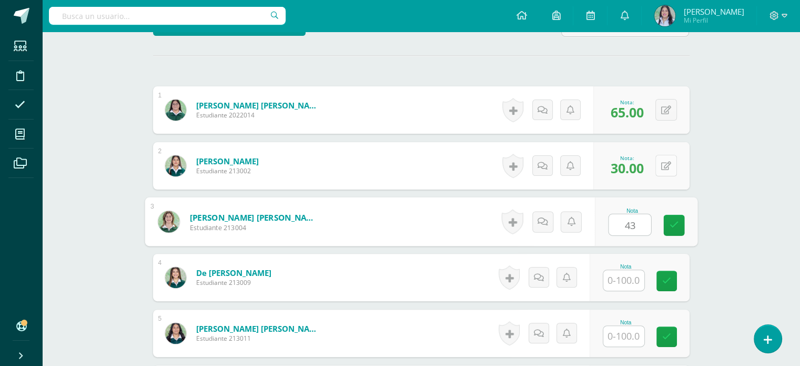
type input "43"
click at [661, 164] on button at bounding box center [667, 166] width 22 height 22
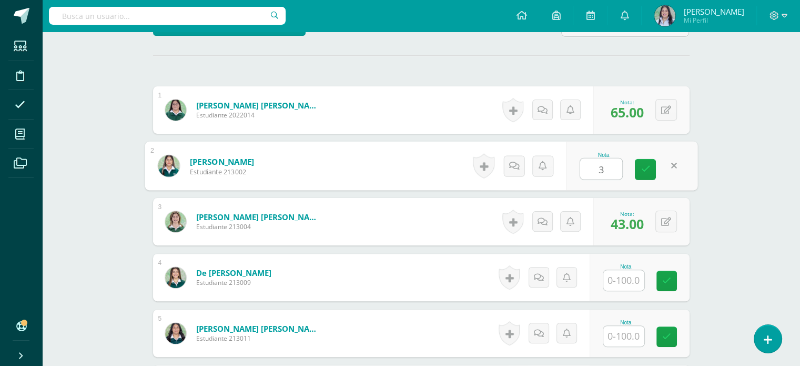
type input "33"
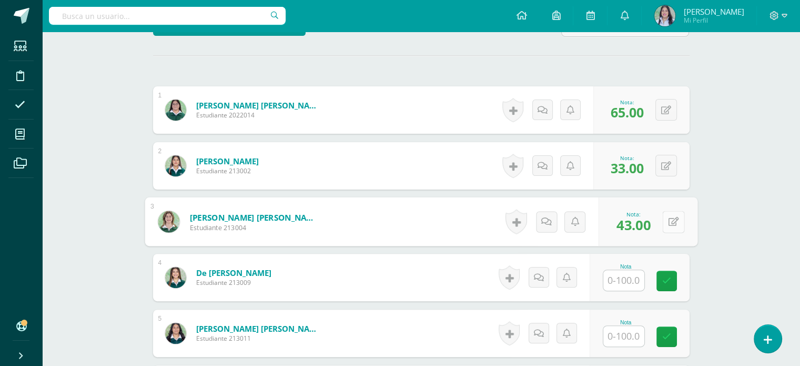
click at [670, 220] on icon at bounding box center [673, 221] width 11 height 9
type input "40"
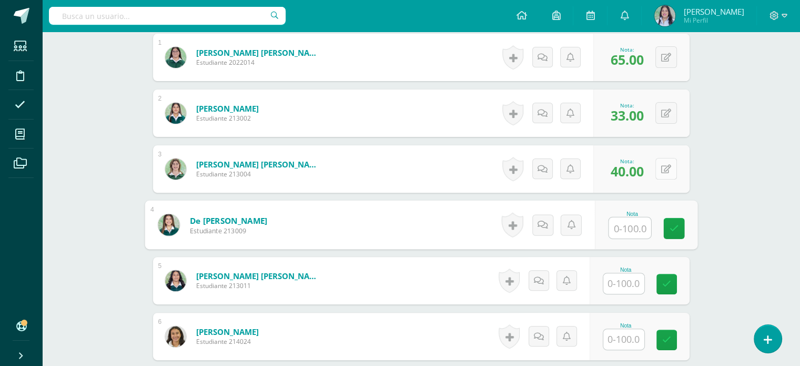
scroll to position [345, 0]
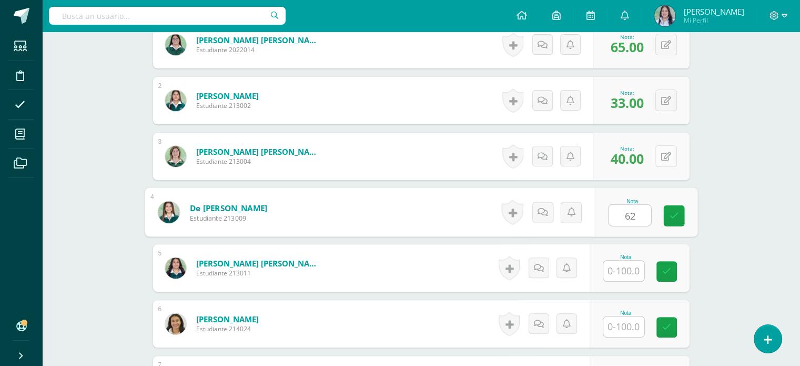
type input "62"
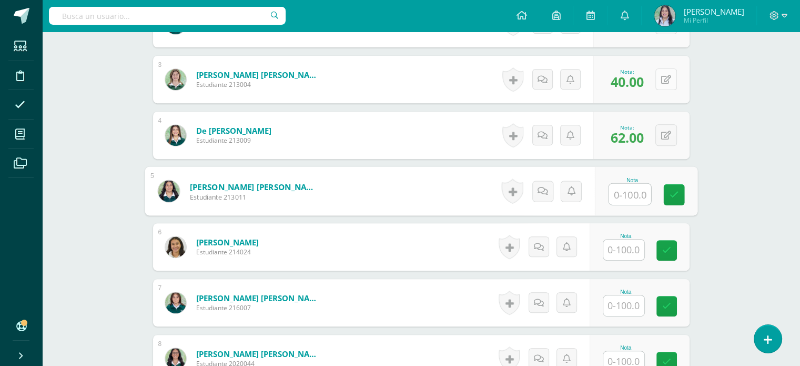
scroll to position [423, 0]
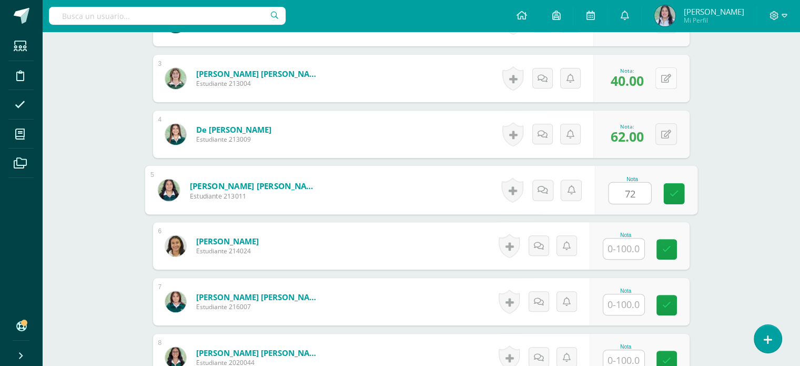
type input "72"
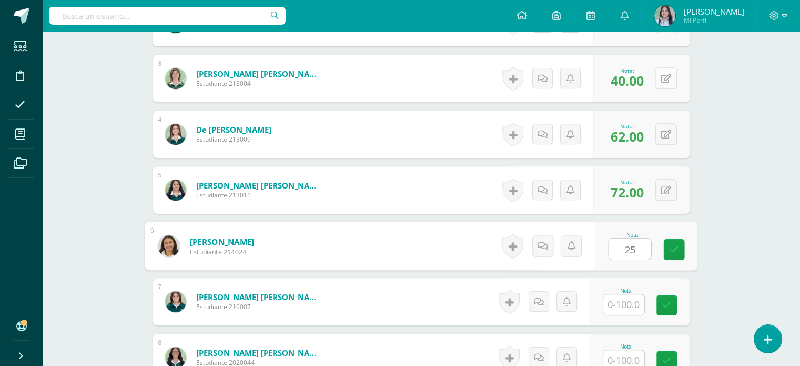
type input "2"
type input "3"
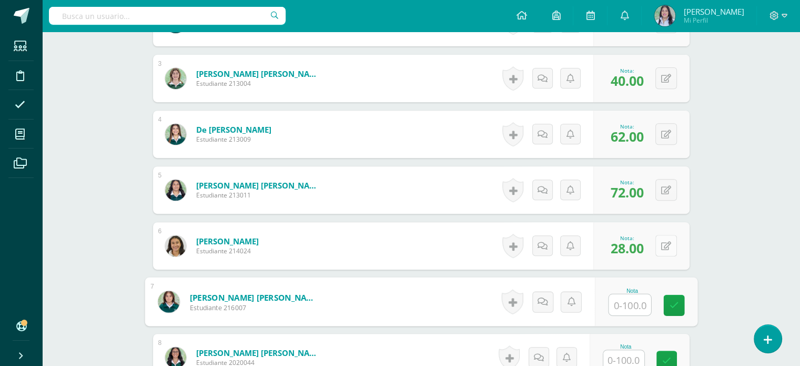
click at [671, 246] on button at bounding box center [667, 246] width 22 height 22
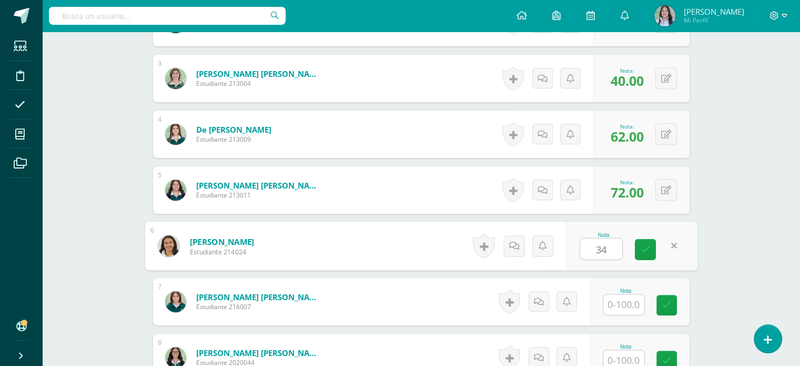
type input "34"
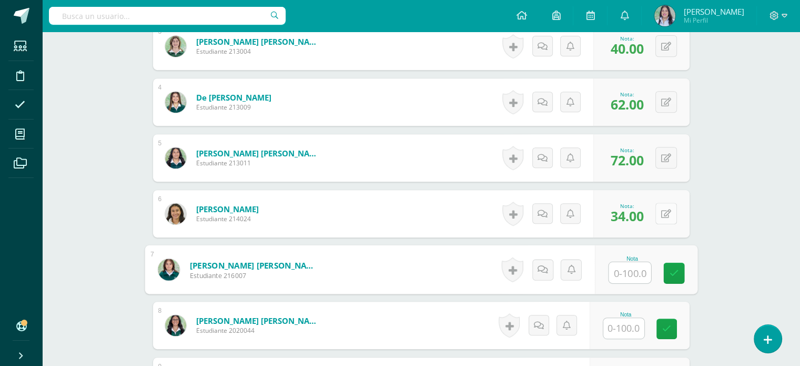
scroll to position [497, 0]
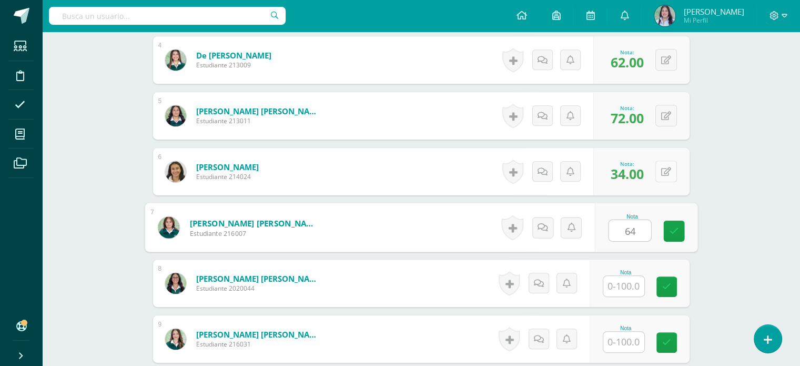
type input "64"
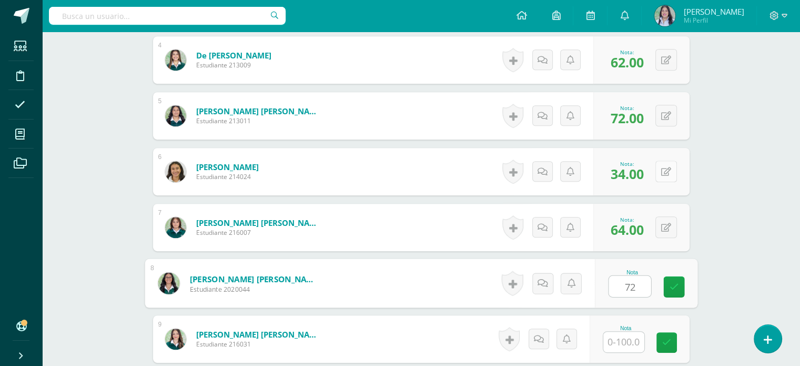
type input "72"
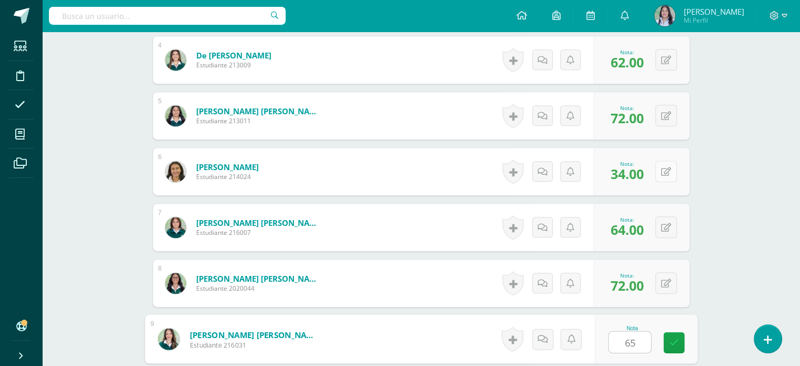
type input "65"
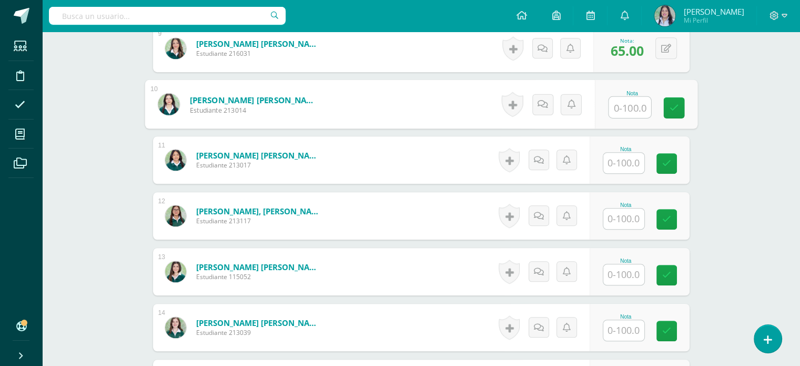
scroll to position [786, 0]
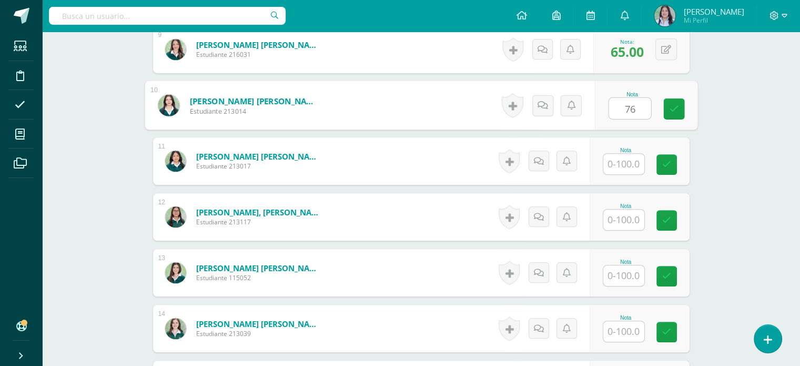
type input "76"
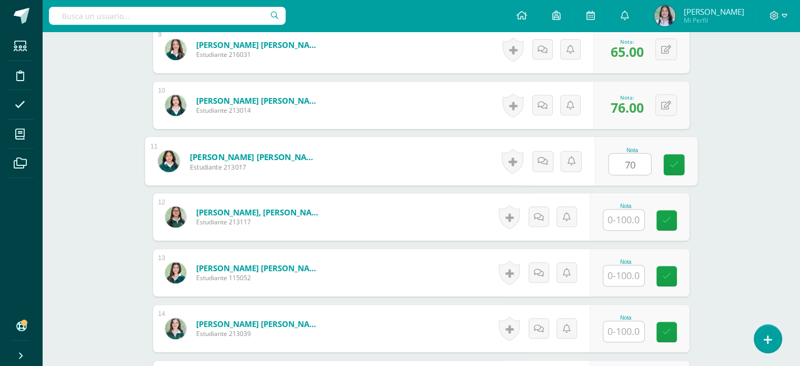
type input "70"
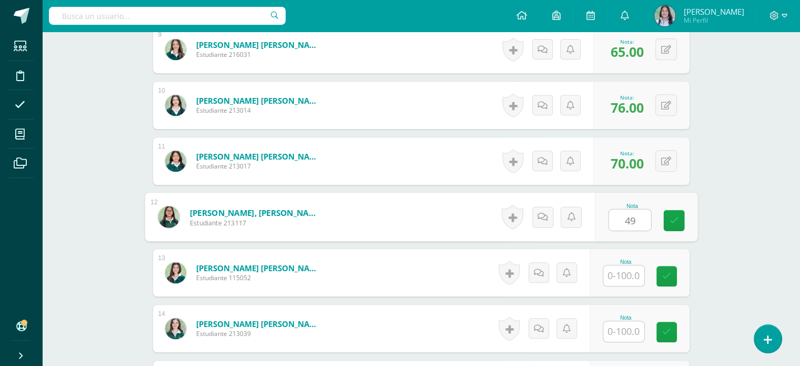
type input "49"
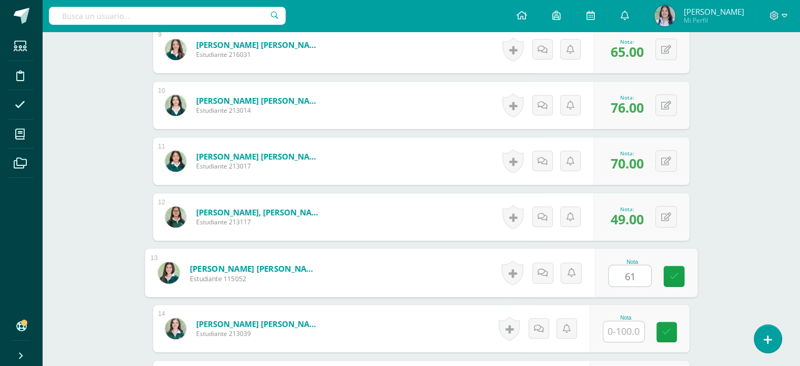
type input "61"
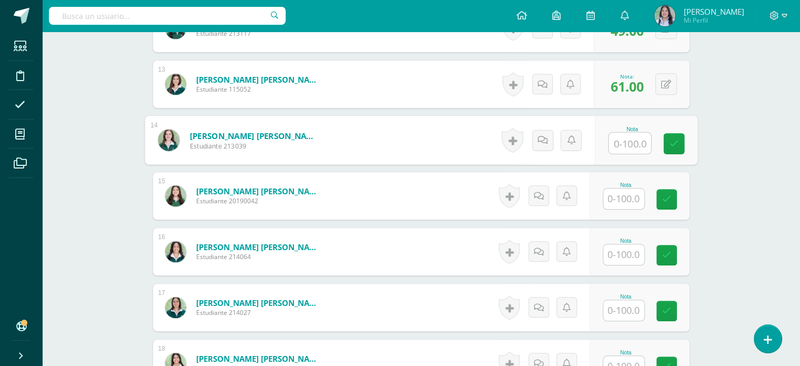
scroll to position [985, 0]
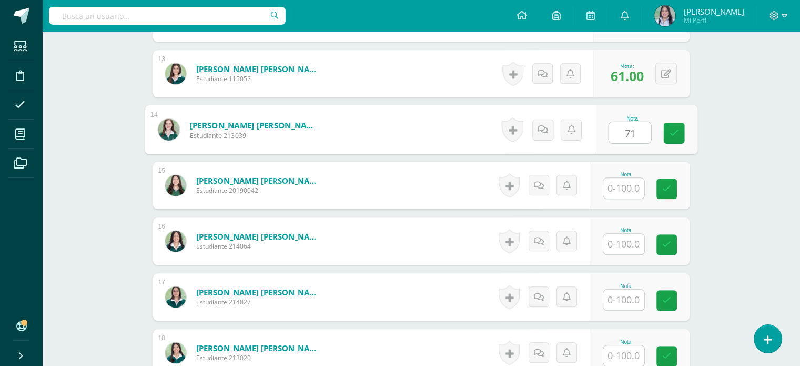
type input "7"
type input "61"
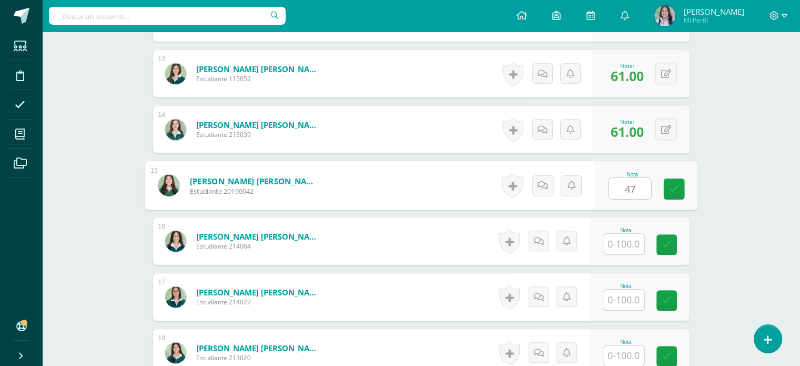
type input "47"
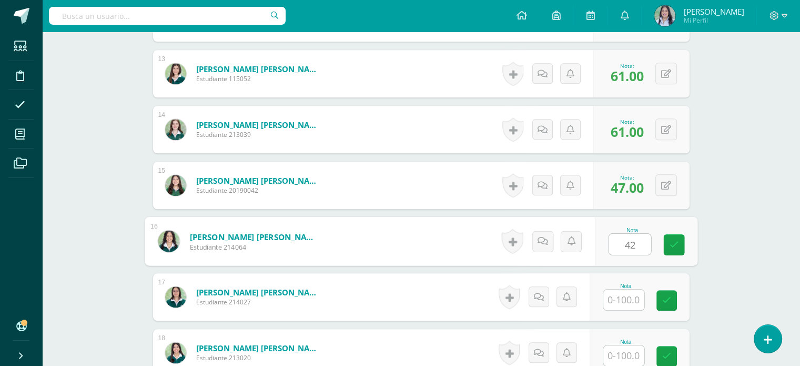
type input "42"
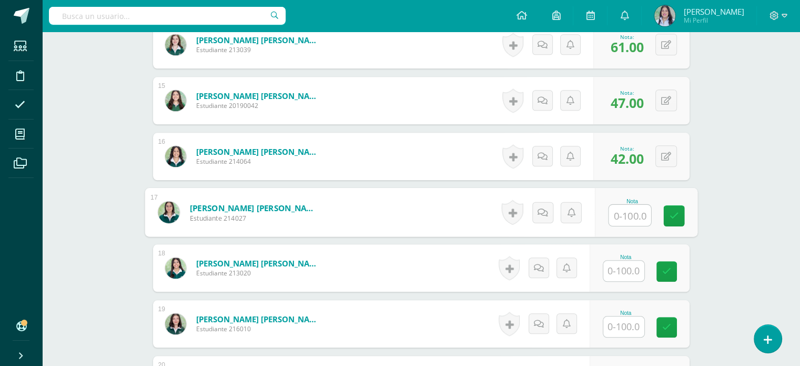
scroll to position [1110, 0]
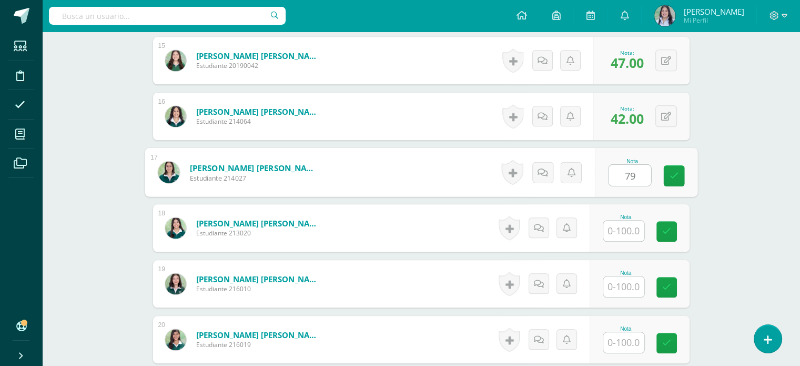
type input "79"
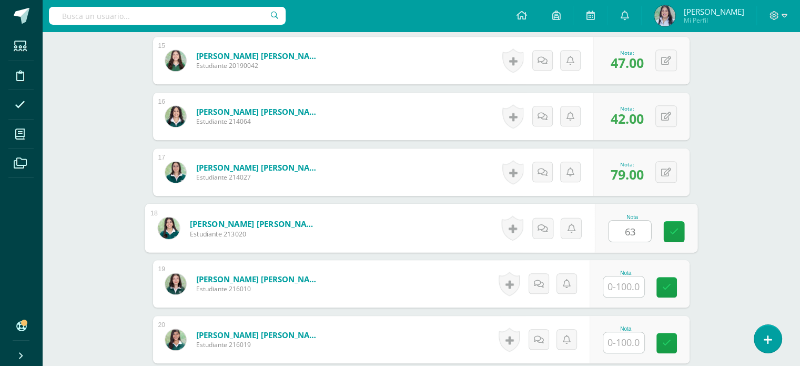
type input "63"
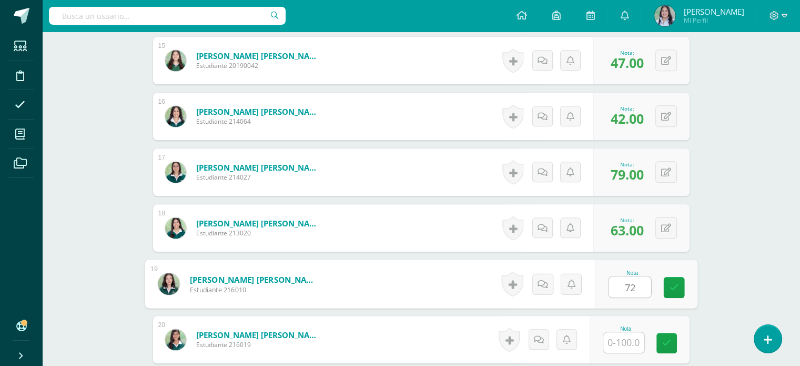
type input "72"
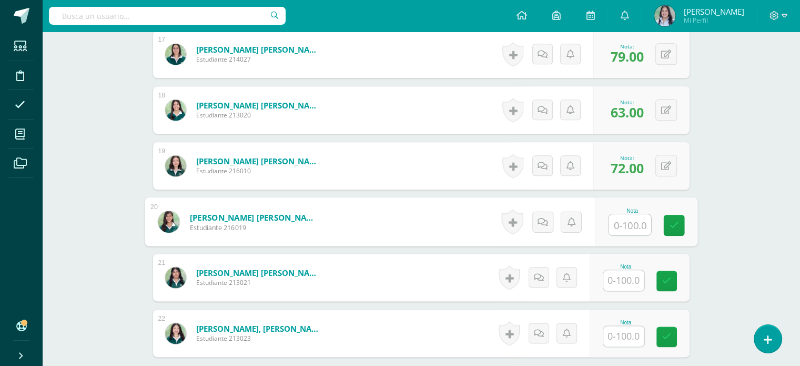
scroll to position [1228, 0]
type input "33"
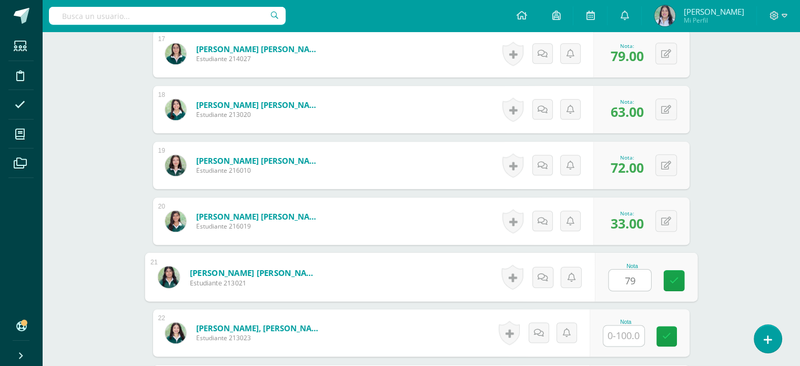
type input "79"
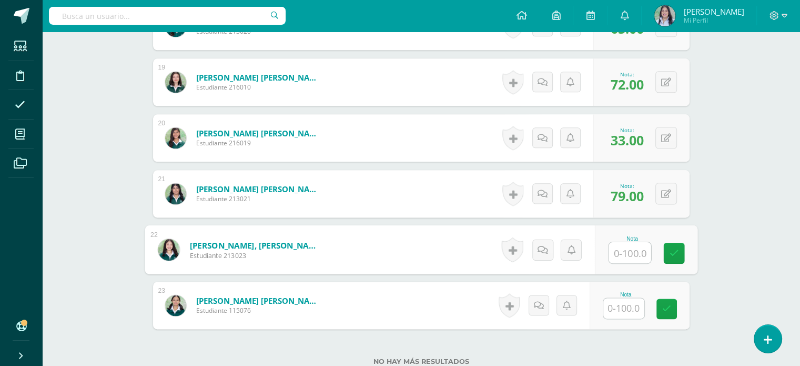
scroll to position [1325, 0]
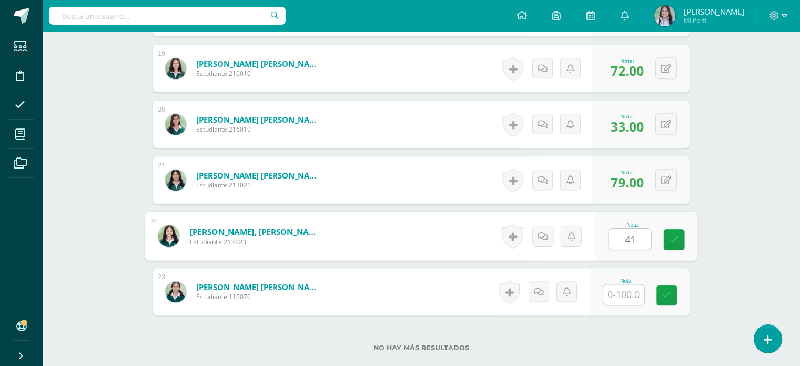
type input "41"
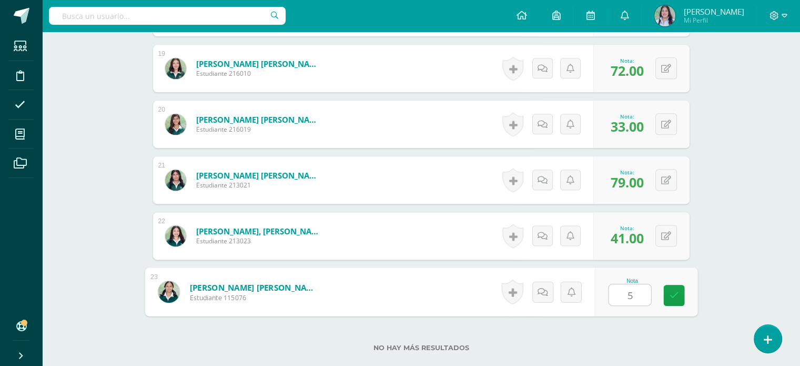
type input "52"
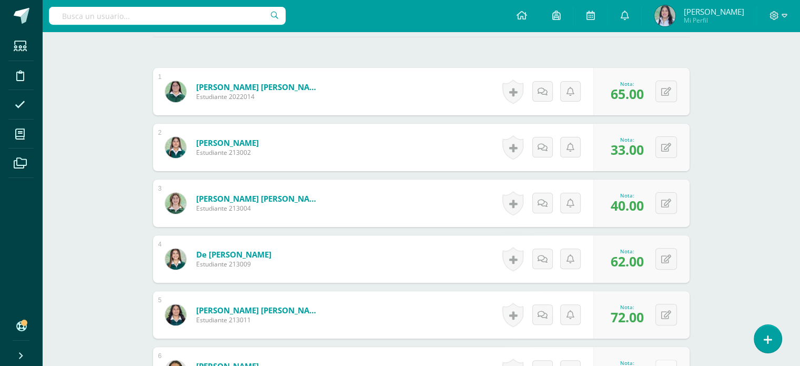
scroll to position [0, 0]
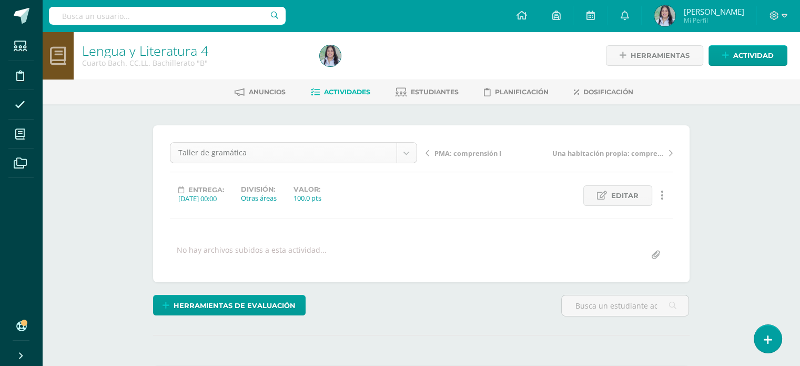
click at [417, 155] on div "Taller de gramática" at bounding box center [293, 152] width 247 height 21
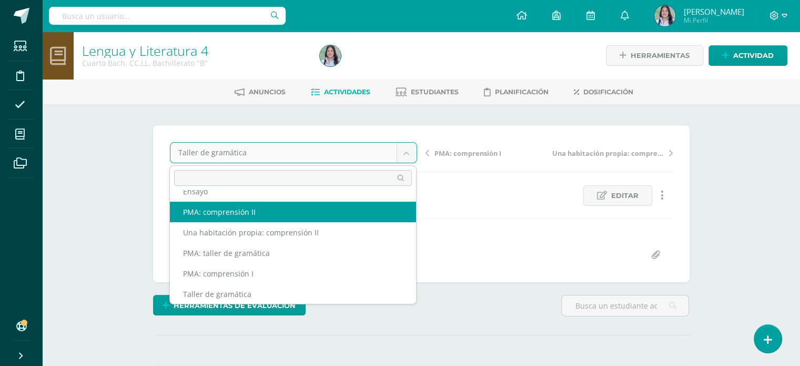
scroll to position [107, 0]
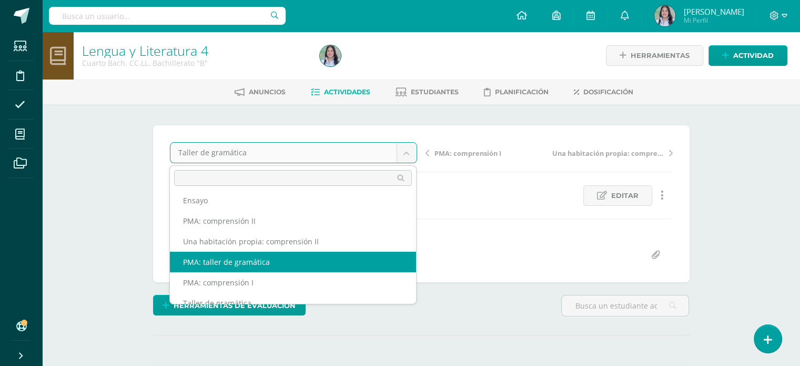
select select "/dashboard/teacher/grade-activity/263568/"
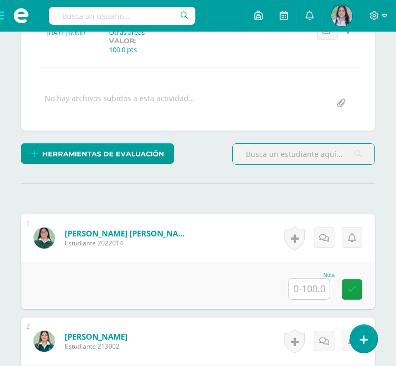
scroll to position [255, 0]
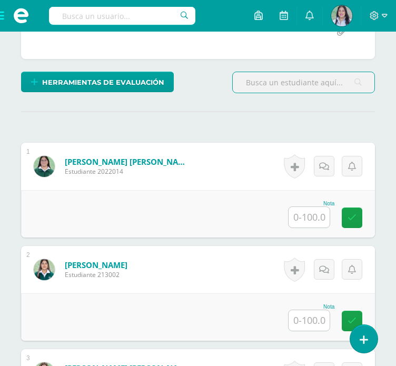
click at [318, 220] on input "text" at bounding box center [308, 217] width 41 height 21
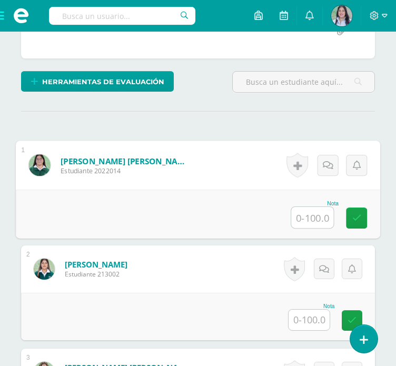
scroll to position [256, 0]
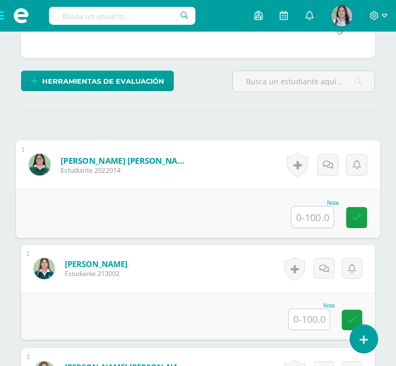
click at [319, 315] on input "text" at bounding box center [308, 319] width 41 height 21
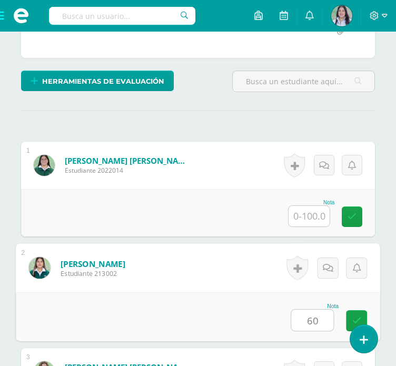
type input "60"
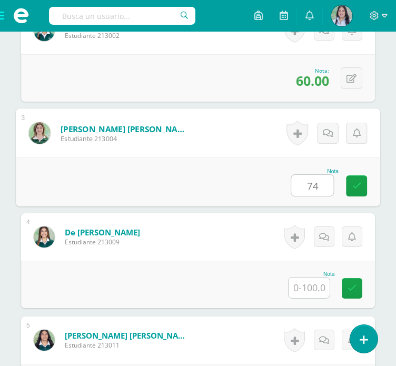
type input "7"
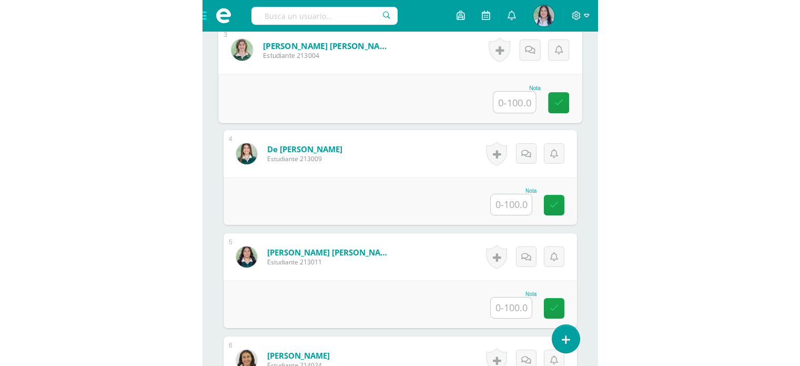
scroll to position [578, 0]
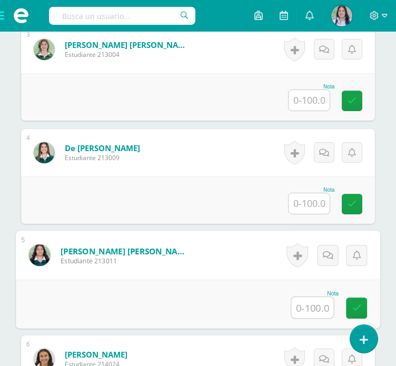
click at [307, 308] on input "text" at bounding box center [312, 307] width 42 height 21
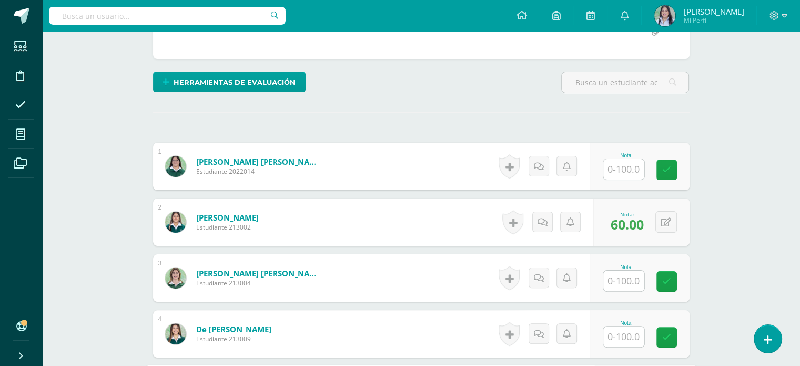
scroll to position [222, 0]
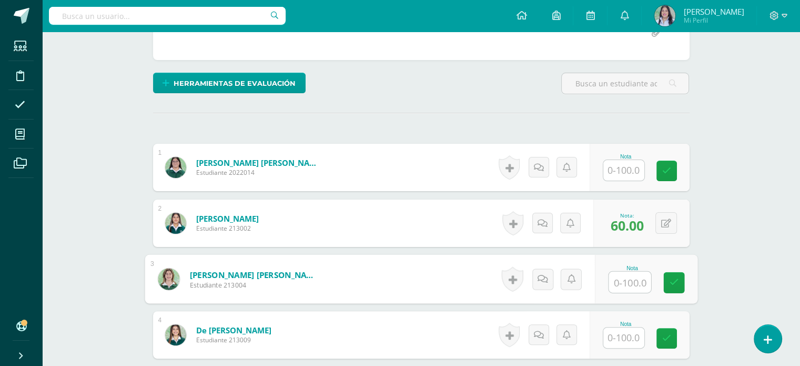
click at [631, 277] on input "text" at bounding box center [630, 281] width 42 height 21
type input "+"
type input "60"
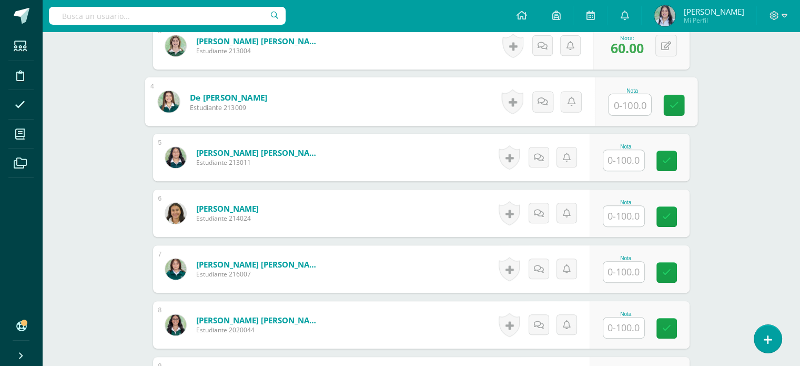
scroll to position [461, 0]
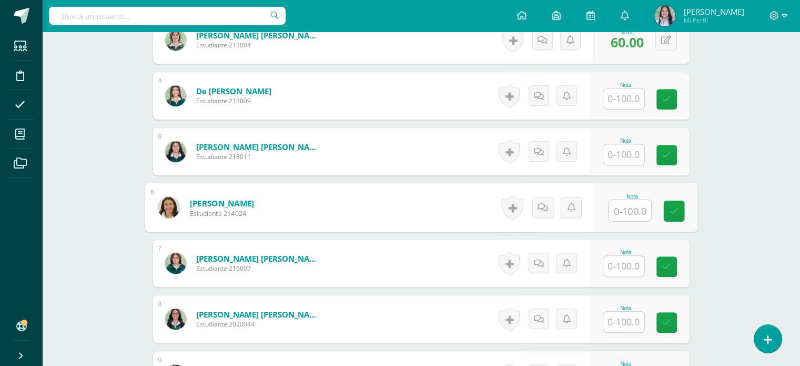
click at [630, 209] on input "text" at bounding box center [630, 210] width 42 height 21
type input "3"
type input "65"
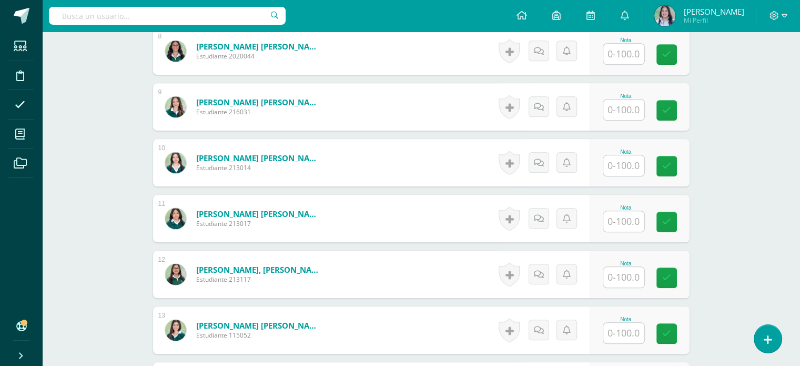
scroll to position [729, 0]
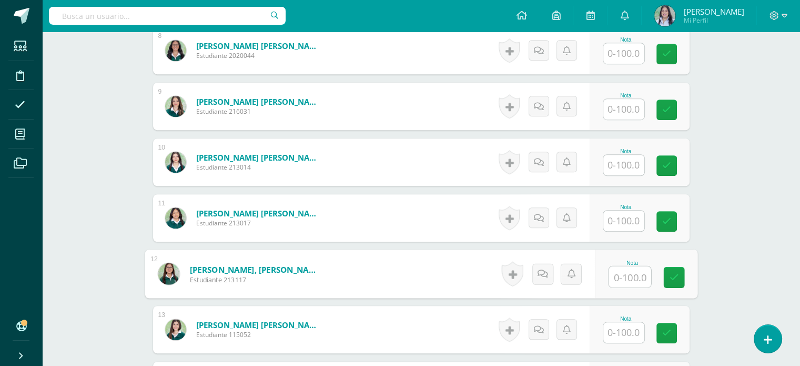
click at [626, 277] on input "text" at bounding box center [630, 276] width 42 height 21
type input "70"
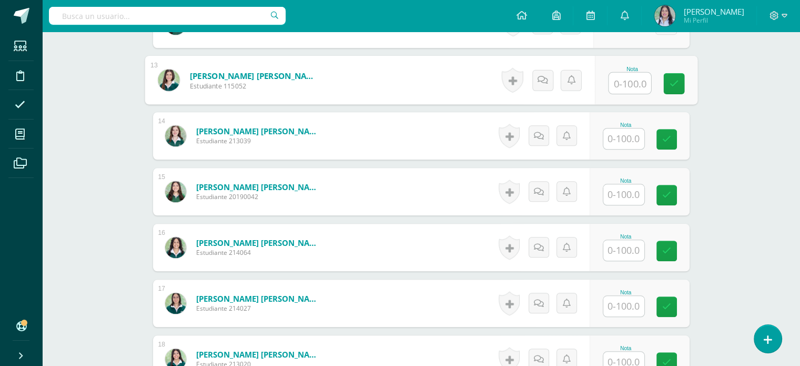
scroll to position [979, 0]
click at [628, 193] on input "text" at bounding box center [624, 194] width 41 height 21
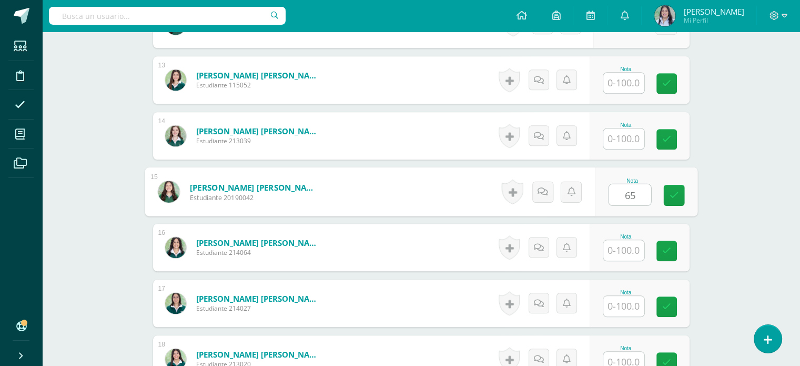
type input "65"
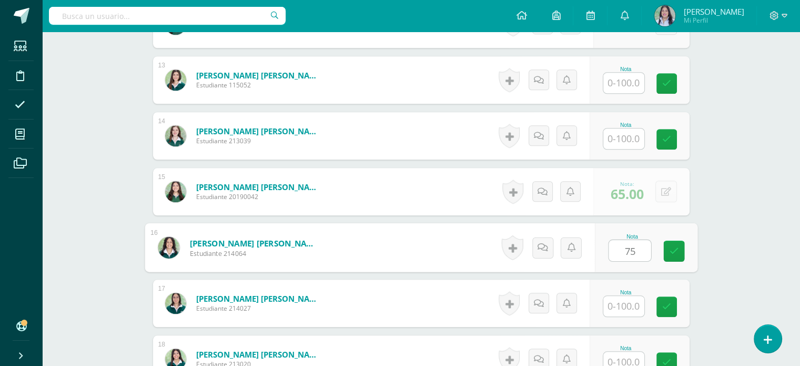
type input "75"
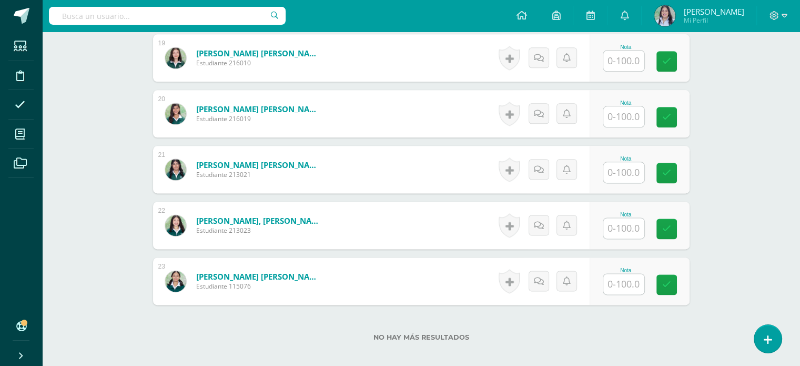
scroll to position [1335, 0]
click at [621, 117] on input "text" at bounding box center [624, 117] width 41 height 21
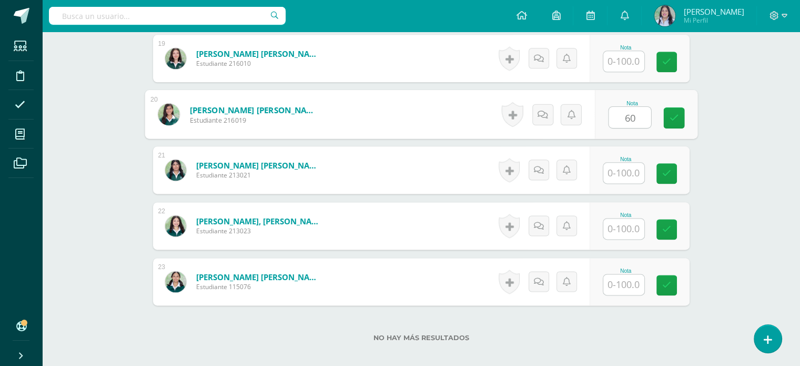
type input "60"
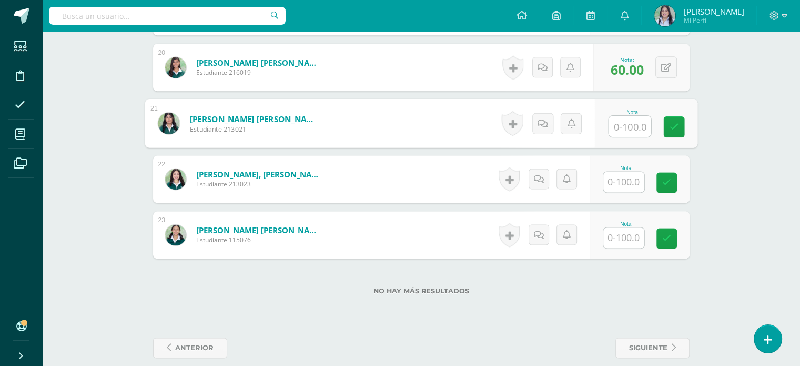
scroll to position [1394, 0]
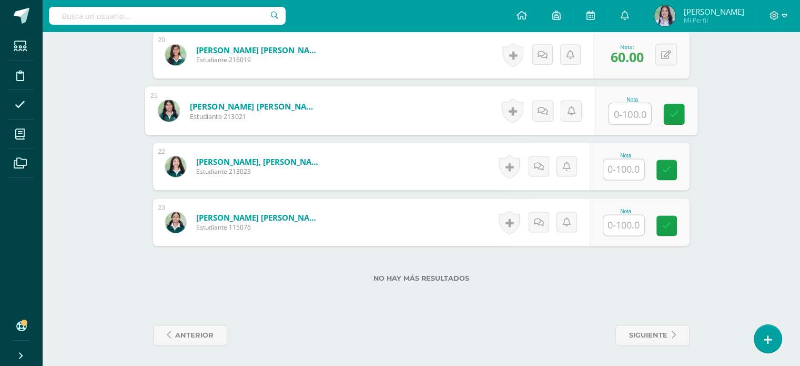
click at [625, 159] on input "text" at bounding box center [624, 169] width 41 height 21
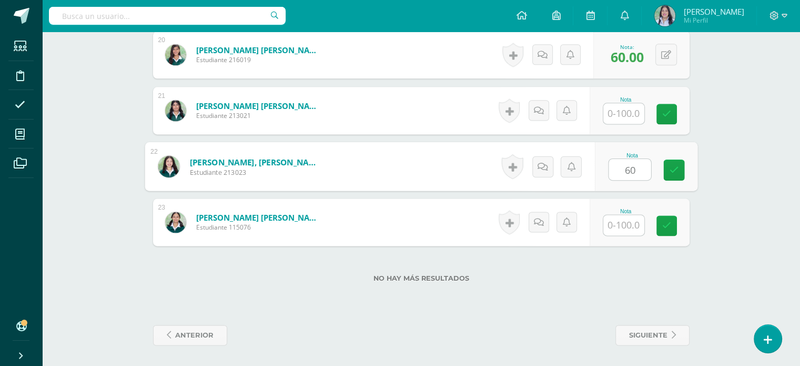
type input "60"
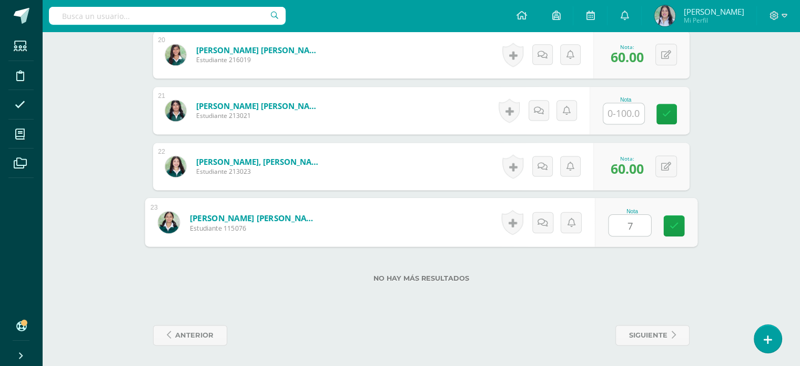
type input "75"
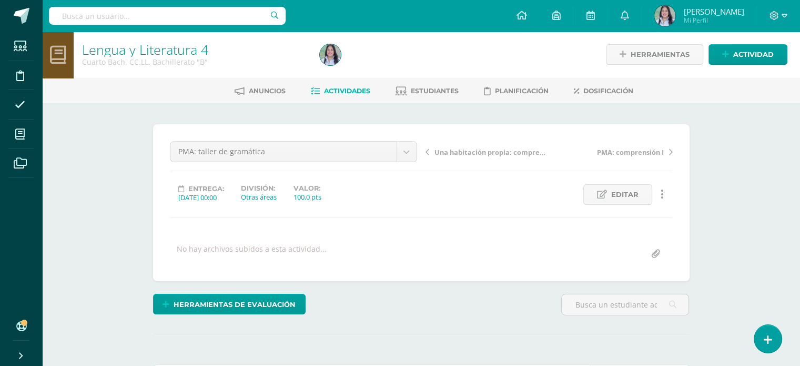
scroll to position [0, 0]
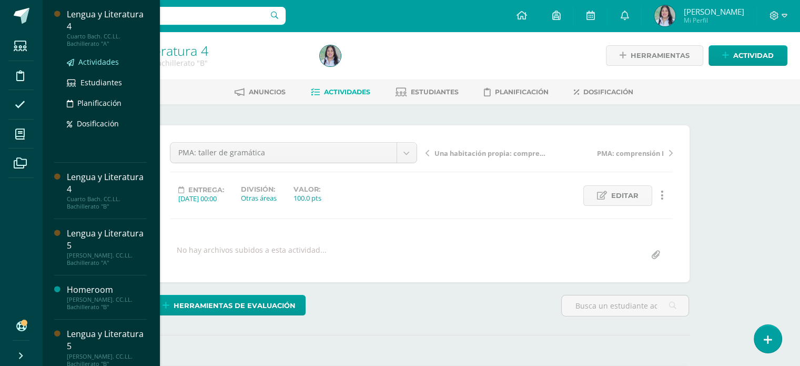
click at [89, 61] on span "Actividades" at bounding box center [98, 62] width 41 height 10
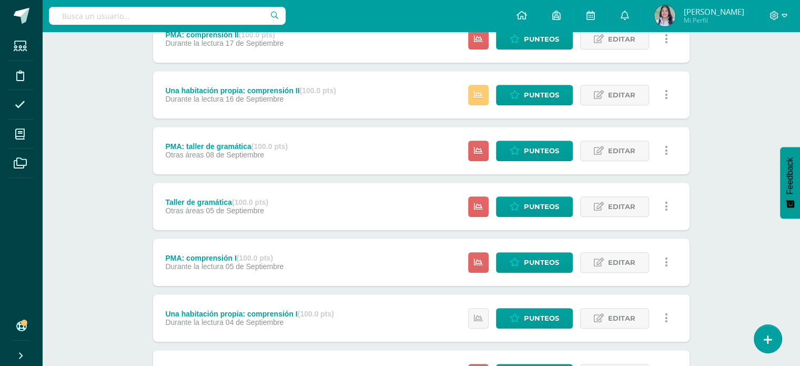
scroll to position [553, 0]
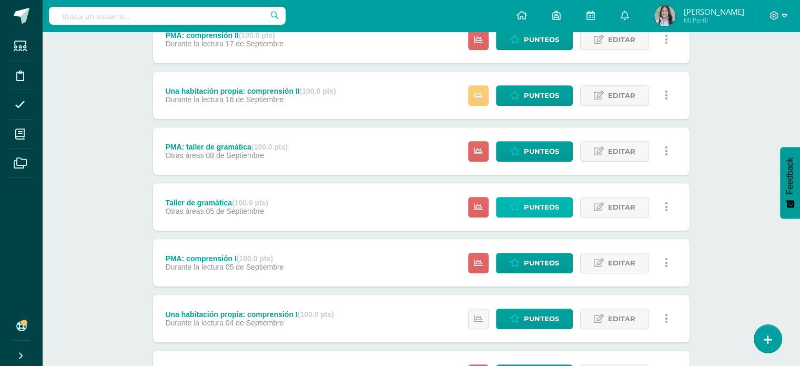
click at [540, 209] on span "Punteos" at bounding box center [541, 206] width 35 height 19
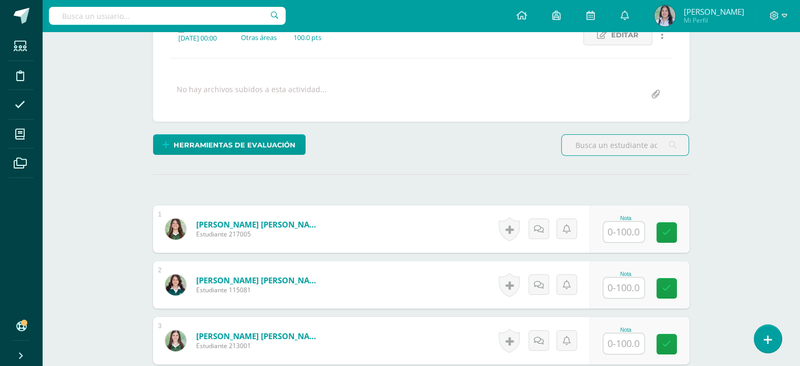
scroll to position [161, 0]
click at [631, 233] on input "text" at bounding box center [624, 231] width 41 height 21
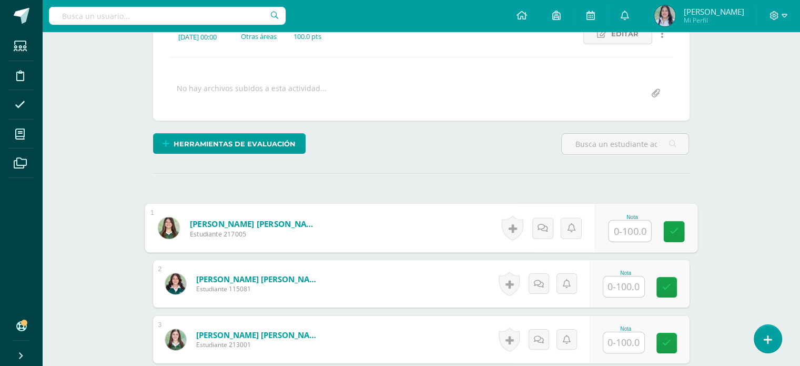
scroll to position [162, 0]
type input "52"
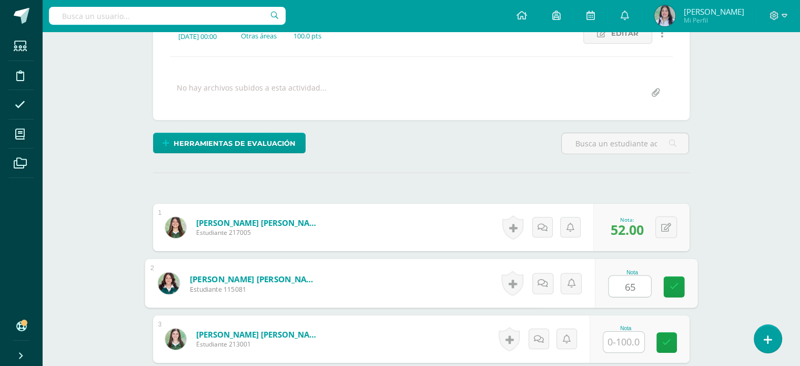
type input "65"
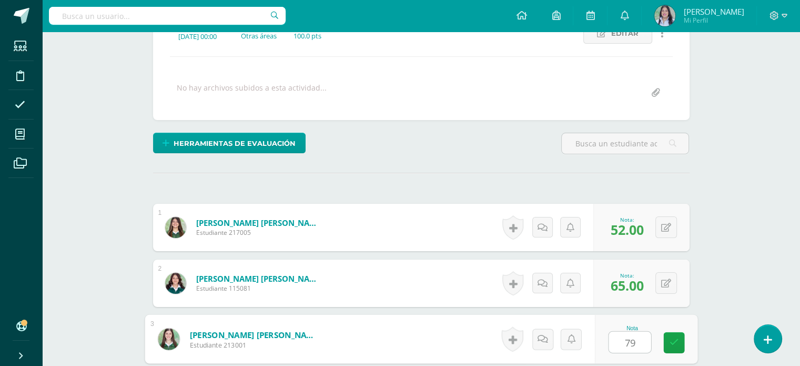
type input "79"
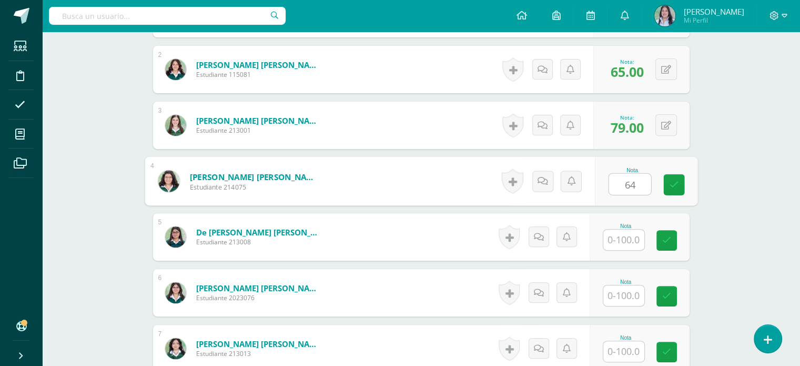
type input "64"
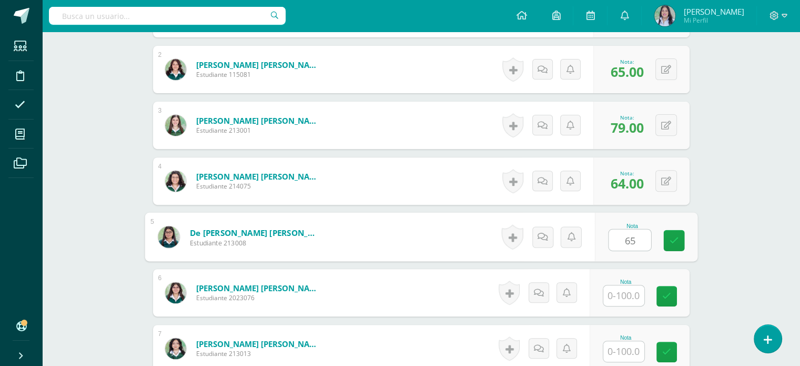
type input "65"
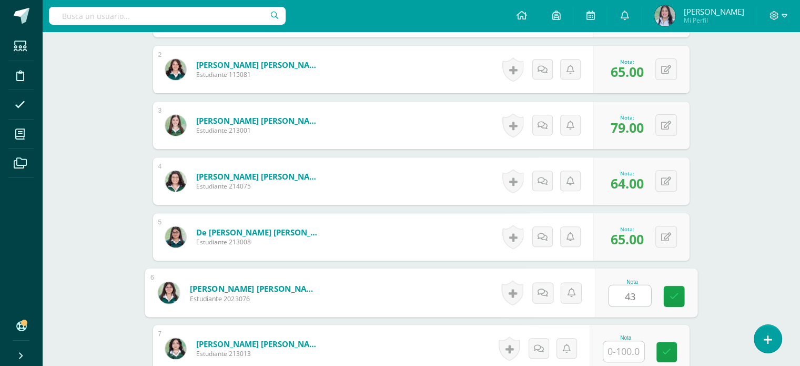
type input "43"
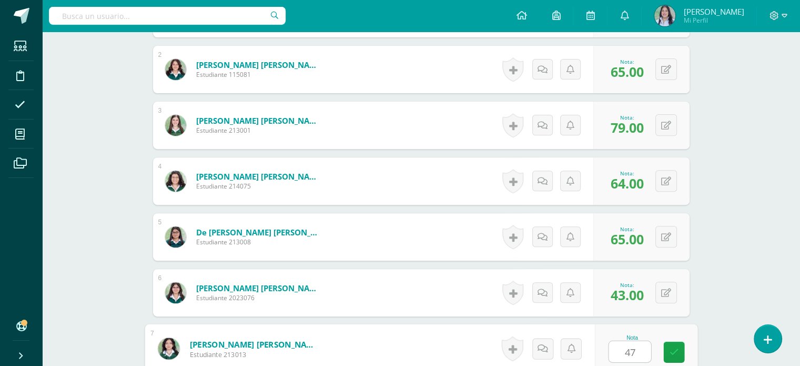
type input "47"
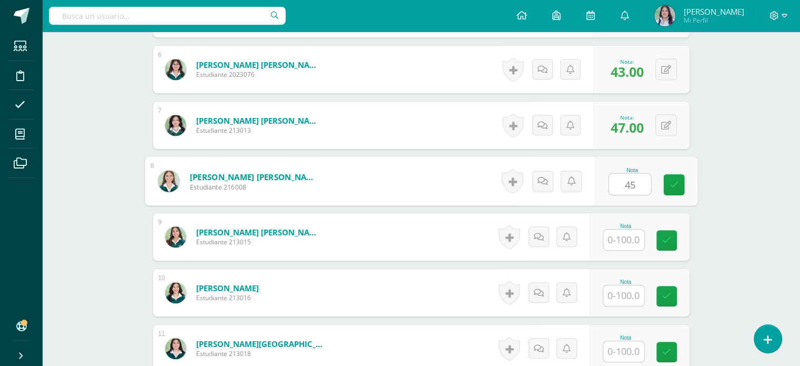
type input "45"
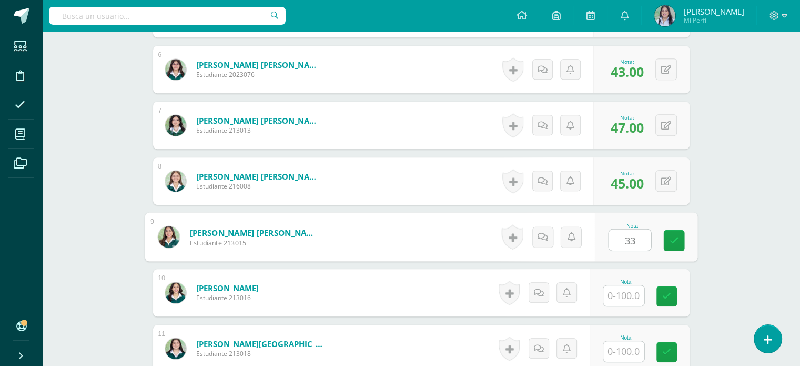
type input "33"
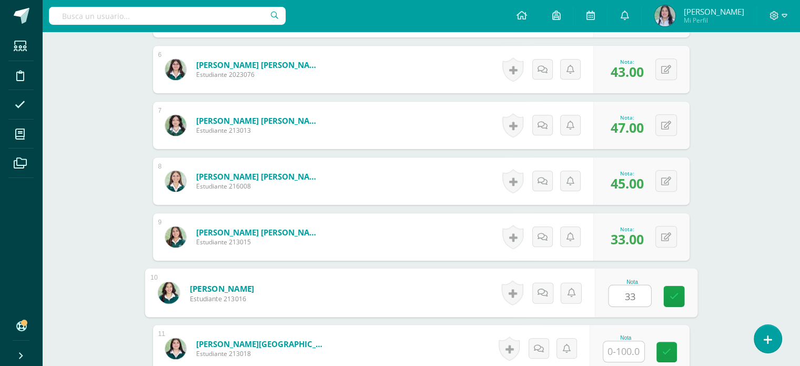
type input "33"
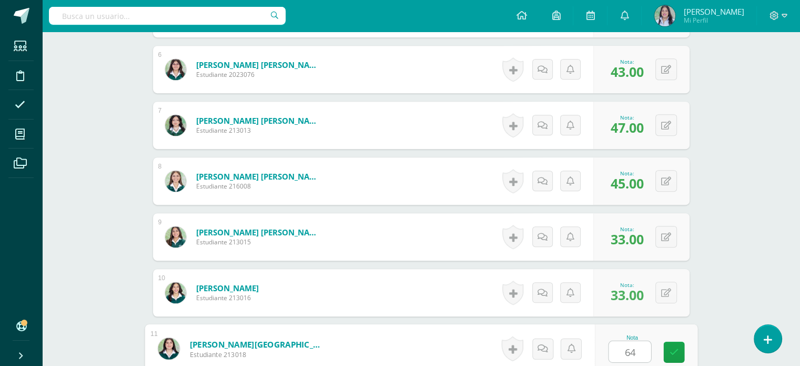
type input "64"
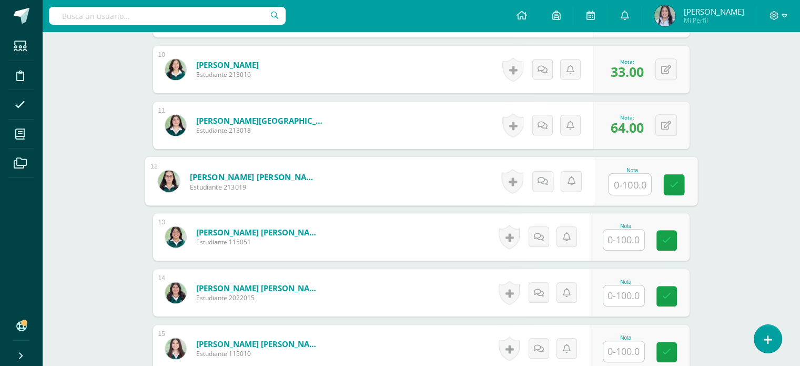
type input "7"
type input "47"
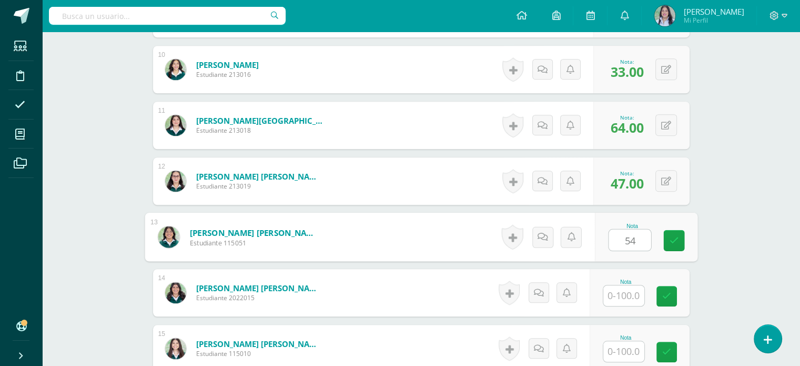
type input "54"
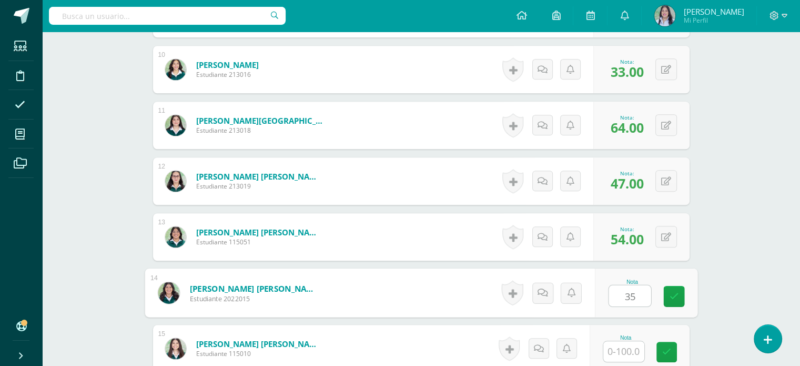
type input "35"
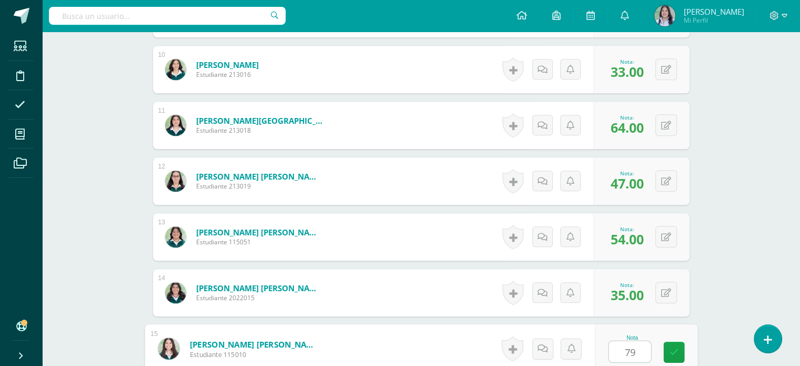
type input "79"
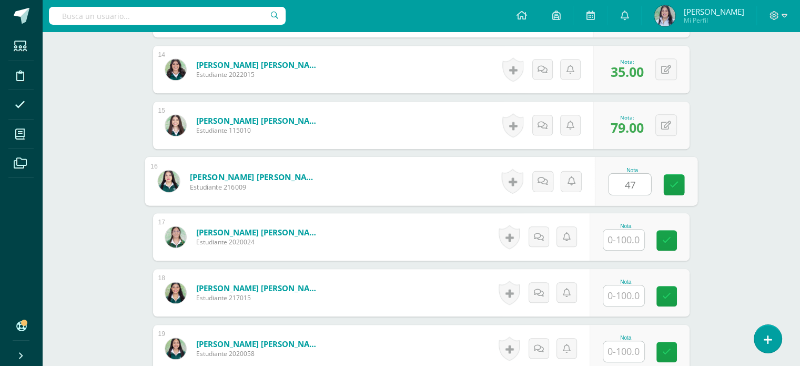
type input "47"
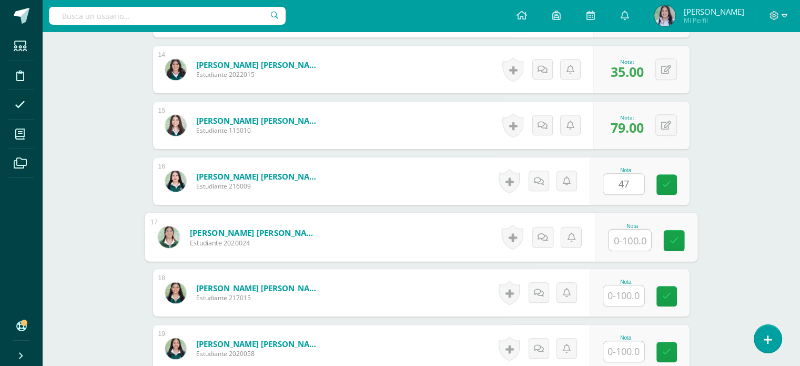
type input "9"
type input "34"
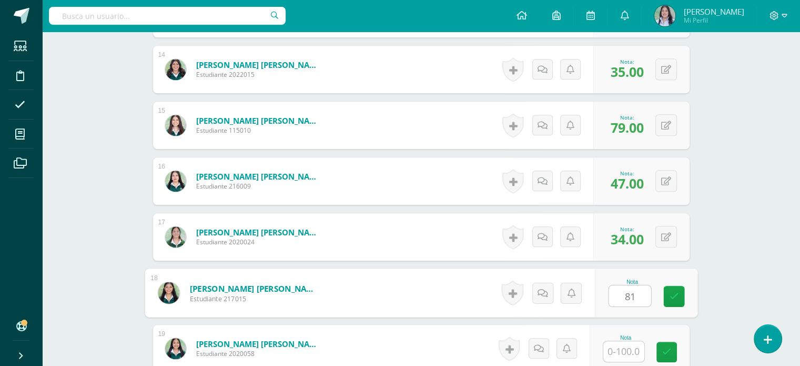
type input "81"
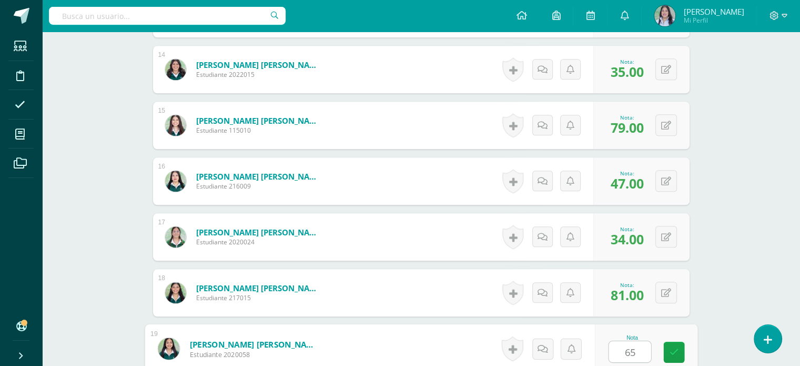
type input "65"
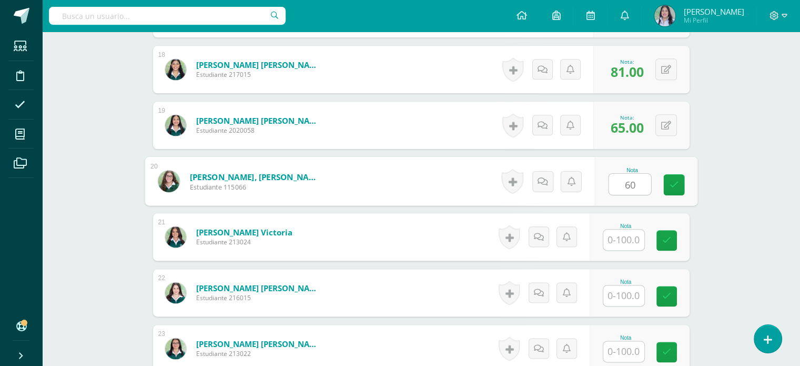
type input "60"
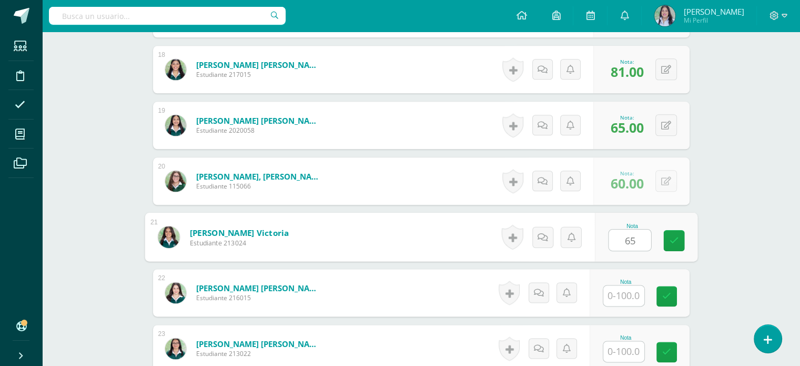
type input "65"
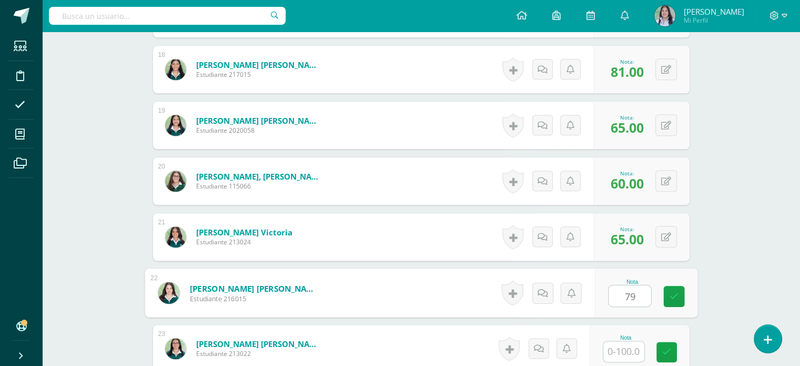
type input "79"
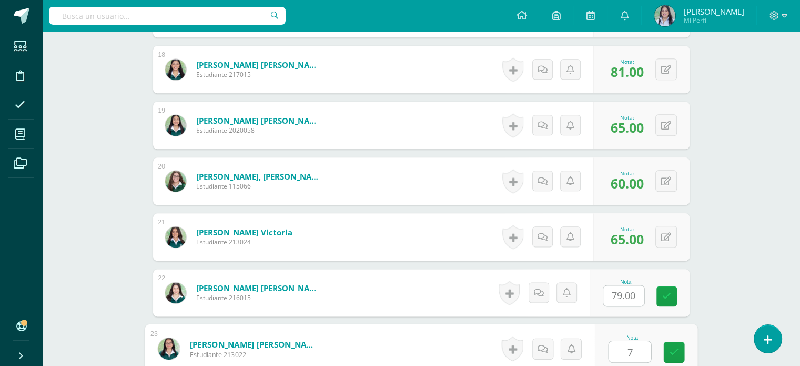
type input "79"
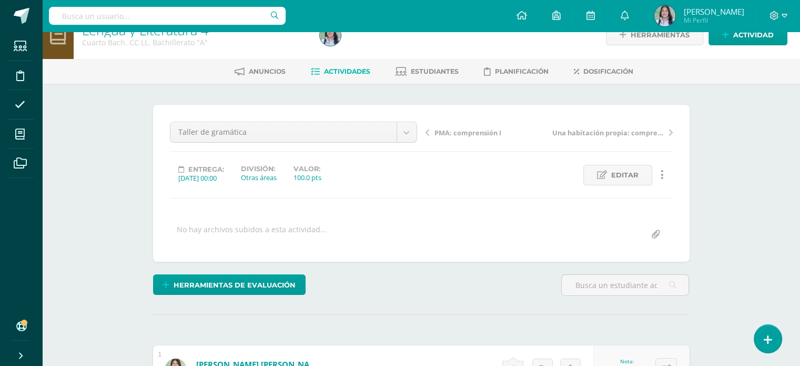
scroll to position [0, 0]
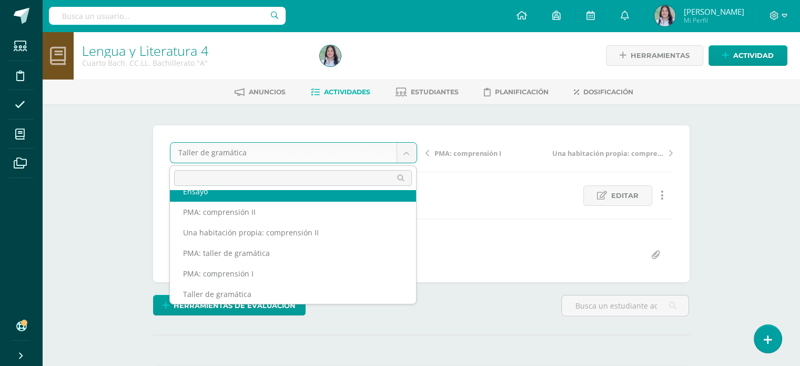
scroll to position [107, 0]
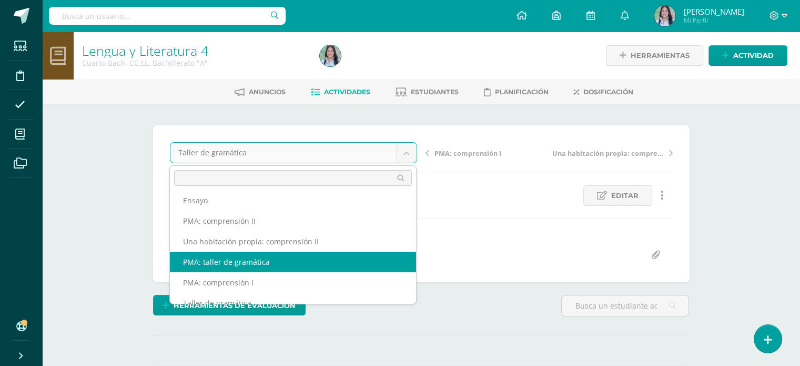
select select "/dashboard/teacher/grade-activity/263567/"
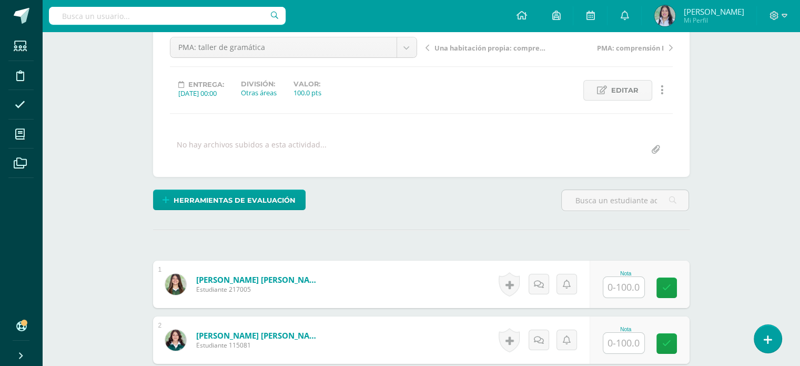
scroll to position [104, 0]
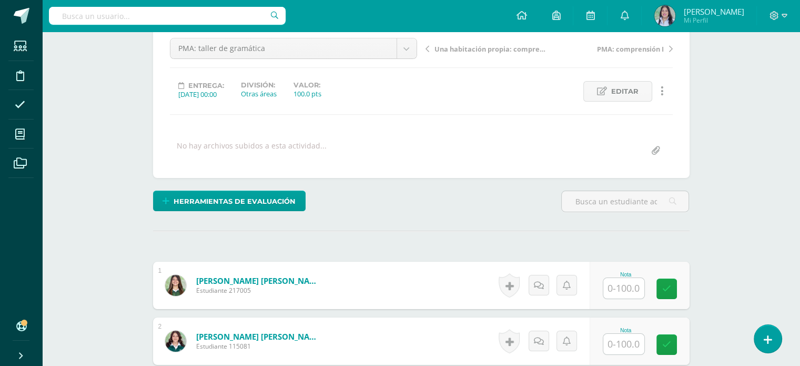
click at [636, 288] on input "text" at bounding box center [624, 288] width 41 height 21
type input "75"
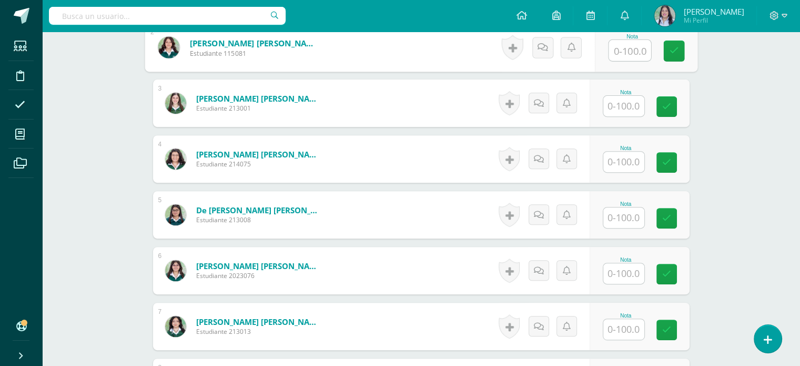
scroll to position [398, 0]
click at [636, 276] on input "text" at bounding box center [624, 273] width 41 height 21
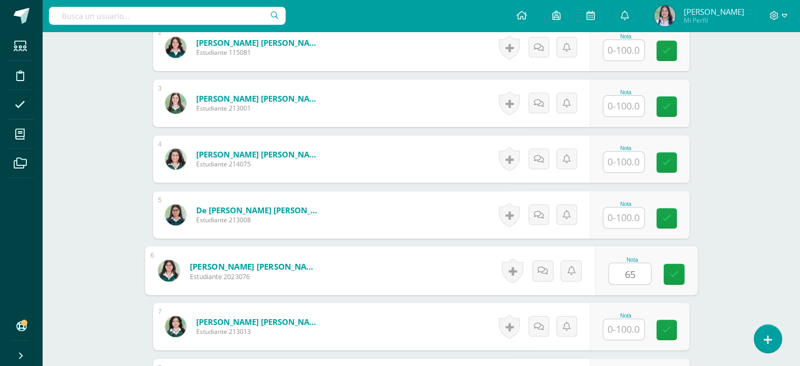
type input "65"
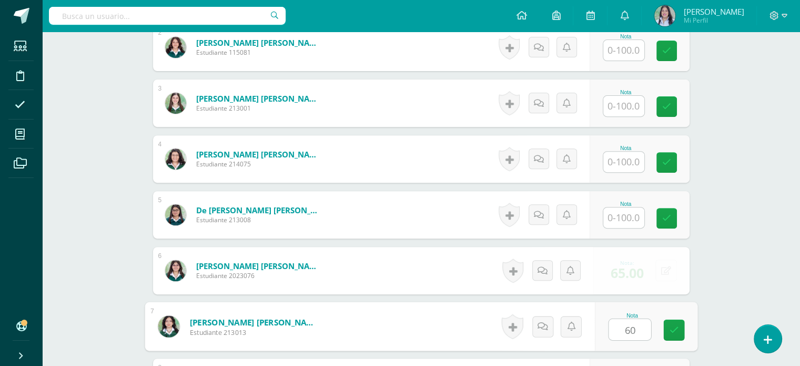
type input "60"
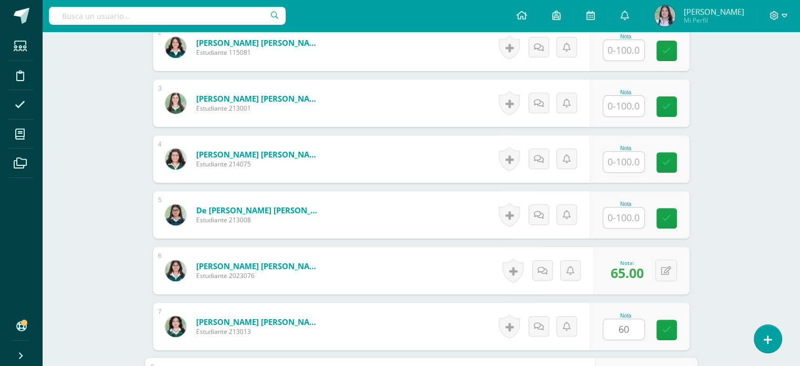
scroll to position [599, 0]
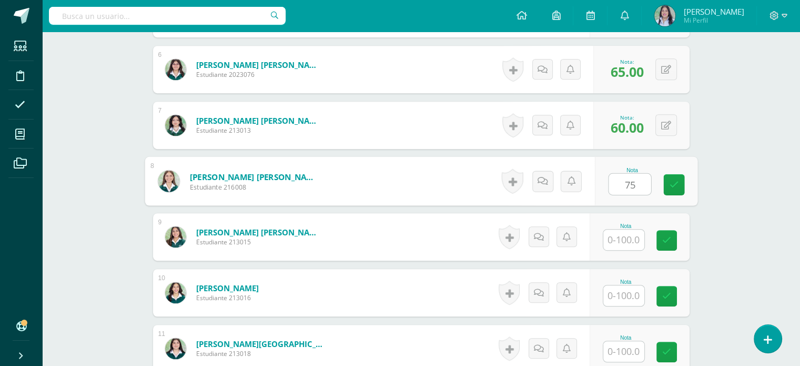
type input "75"
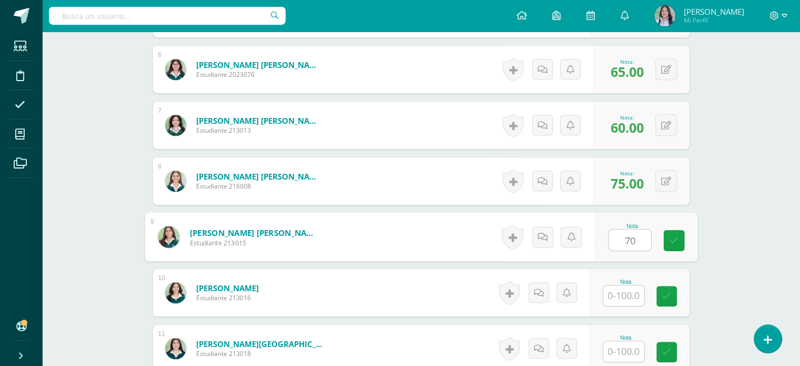
type input "70"
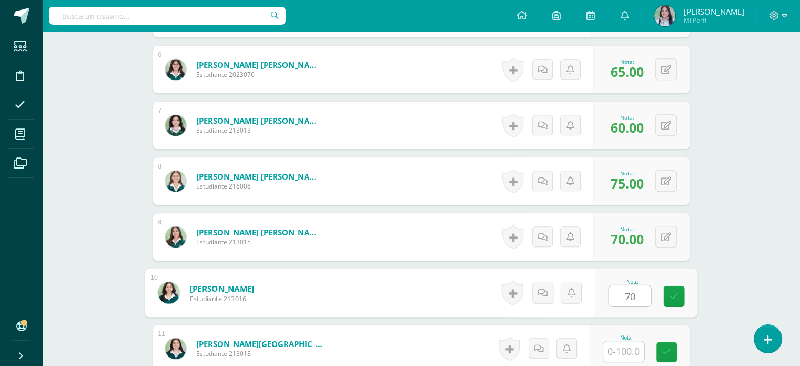
type input "70"
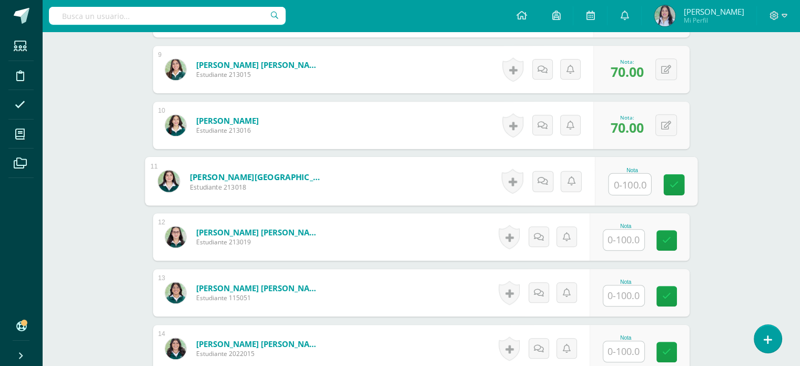
scroll to position [766, 0]
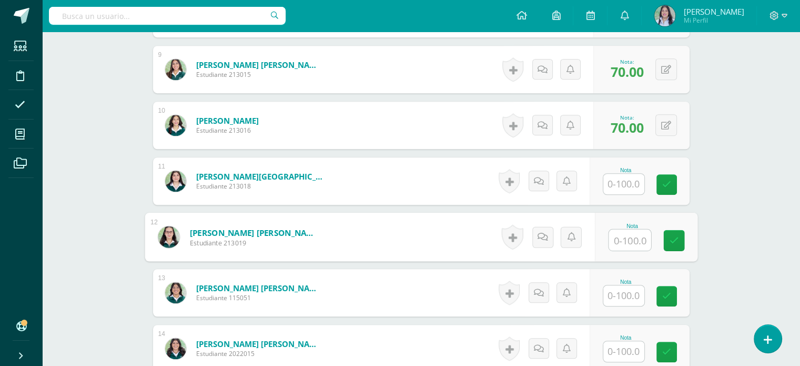
click at [628, 239] on input "text" at bounding box center [630, 239] width 42 height 21
type input "70"
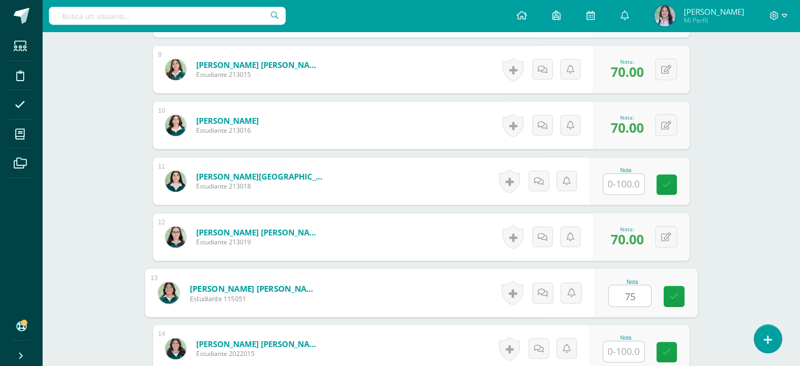
type input "75"
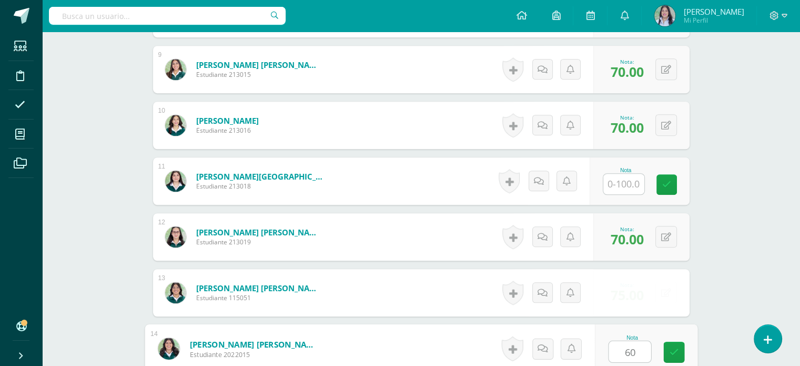
type input "60"
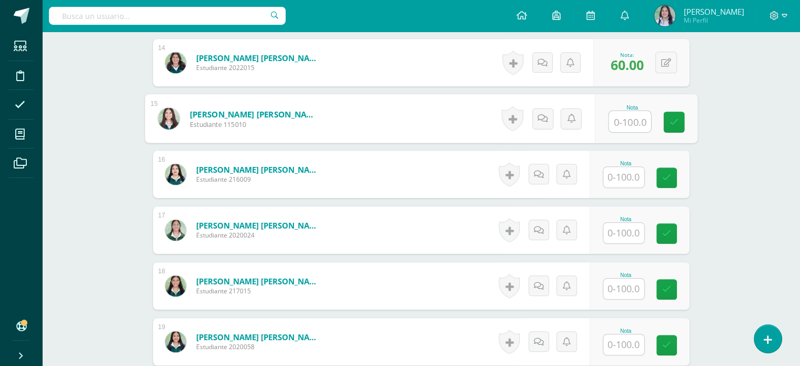
scroll to position [1054, 0]
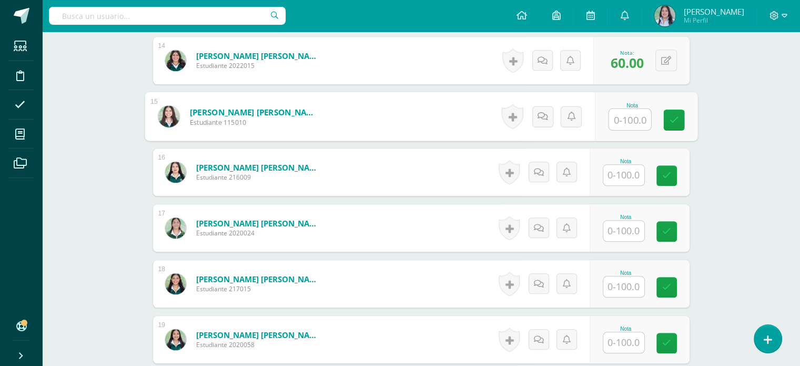
click at [633, 171] on input "text" at bounding box center [624, 175] width 41 height 21
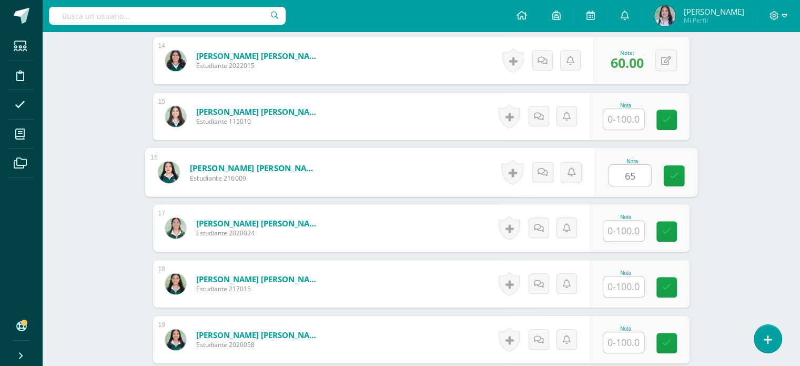
type input "65"
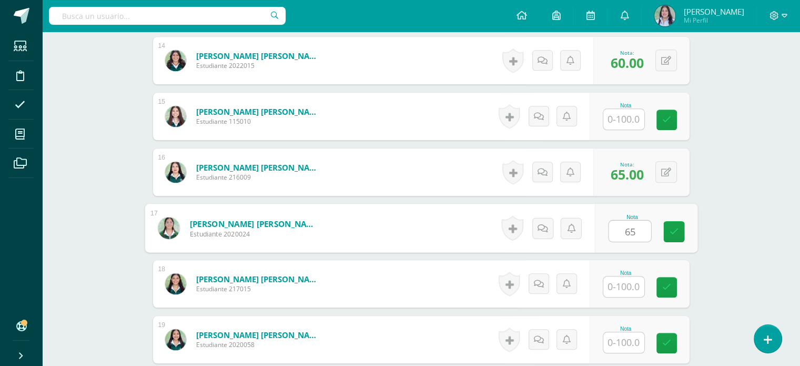
type input "65"
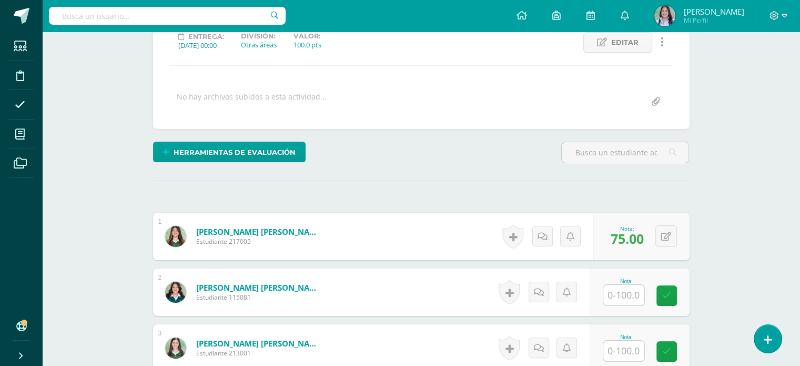
scroll to position [0, 0]
